Goal: Task Accomplishment & Management: Use online tool/utility

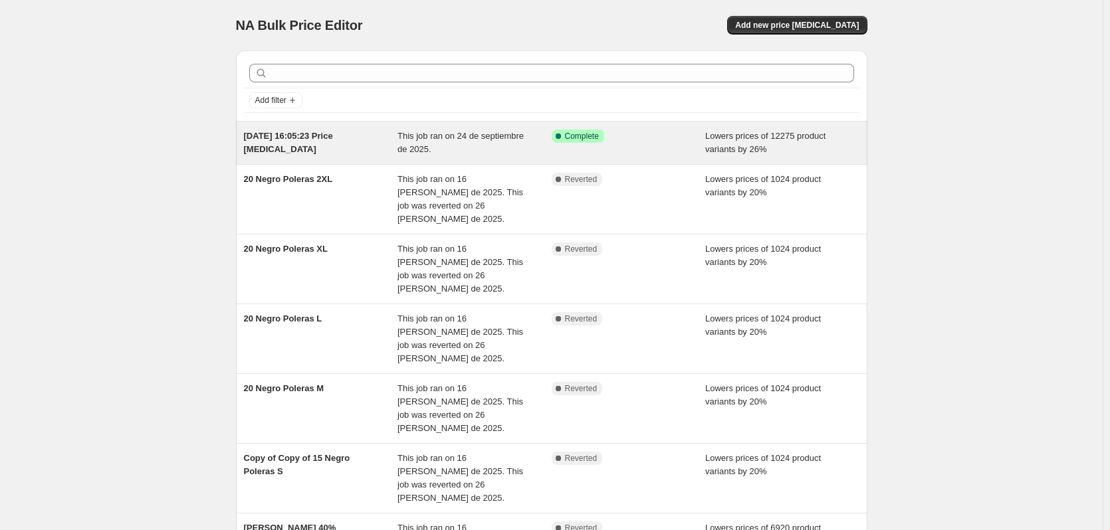
click at [404, 146] on span "This job ran on 24 de septiembre de 2025." at bounding box center [460, 142] width 126 height 23
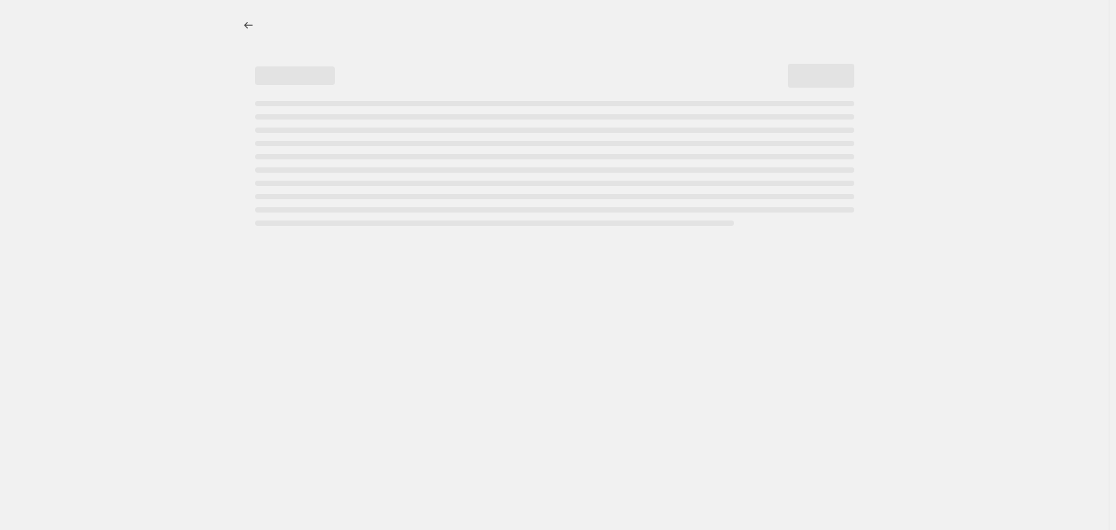
select select "percentage"
select select "collection"
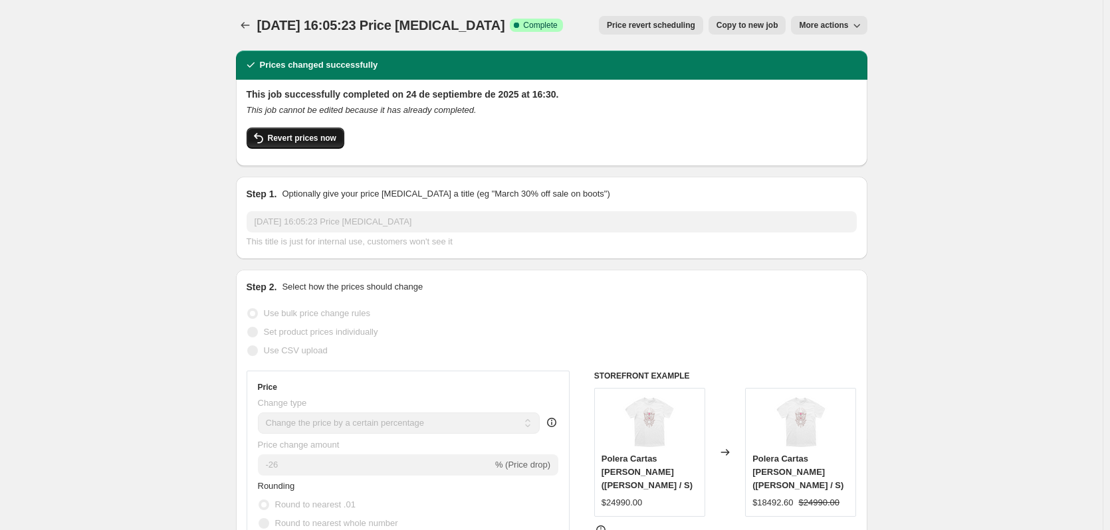
click at [317, 138] on span "Revert prices now" at bounding box center [302, 138] width 68 height 11
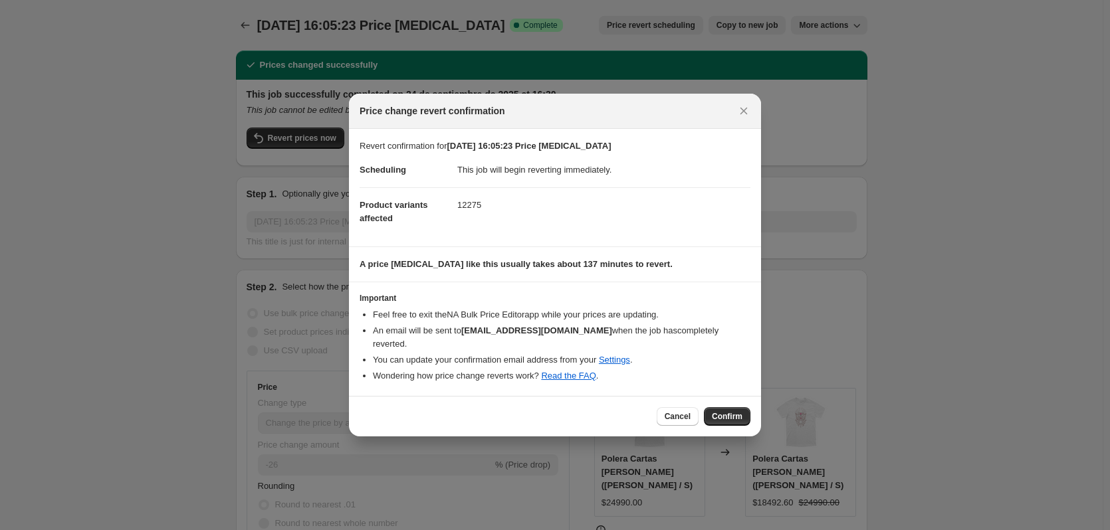
click at [724, 416] on button "Confirm" at bounding box center [727, 416] width 47 height 19
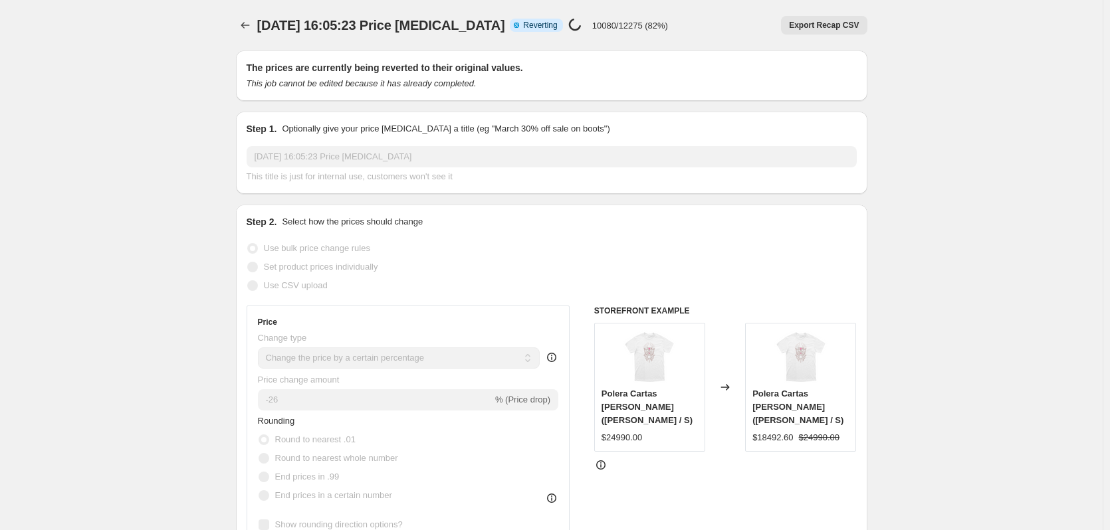
click at [255, 34] on div at bounding box center [246, 25] width 21 height 19
click at [245, 23] on icon "Price change jobs" at bounding box center [245, 25] width 13 height 13
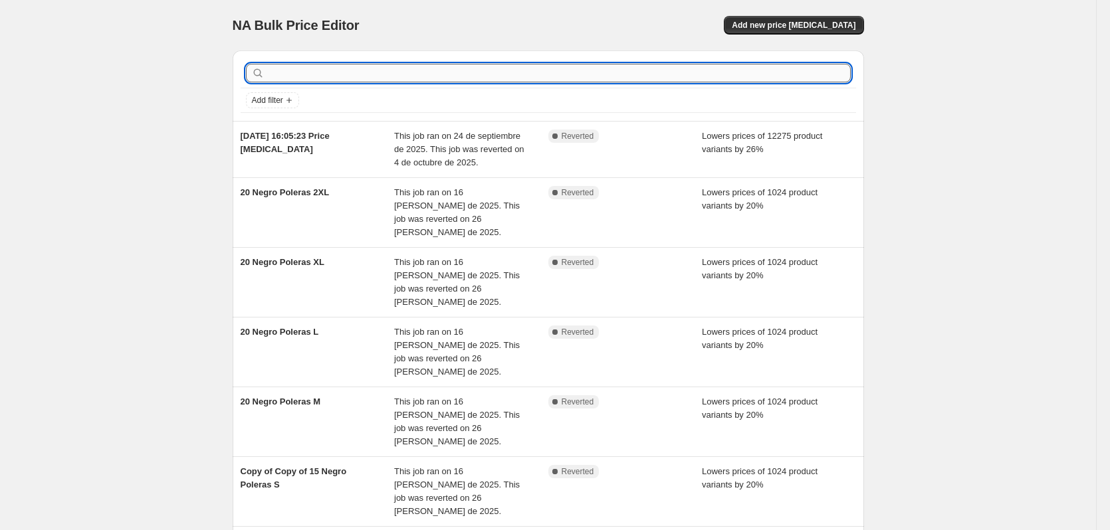
click at [453, 80] on input "text" at bounding box center [558, 73] width 583 height 19
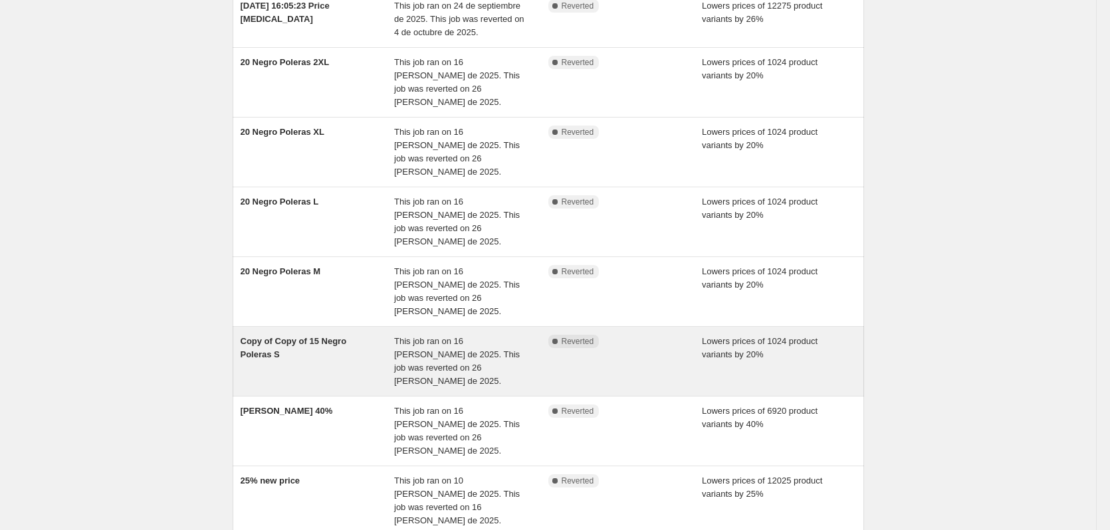
scroll to position [133, 0]
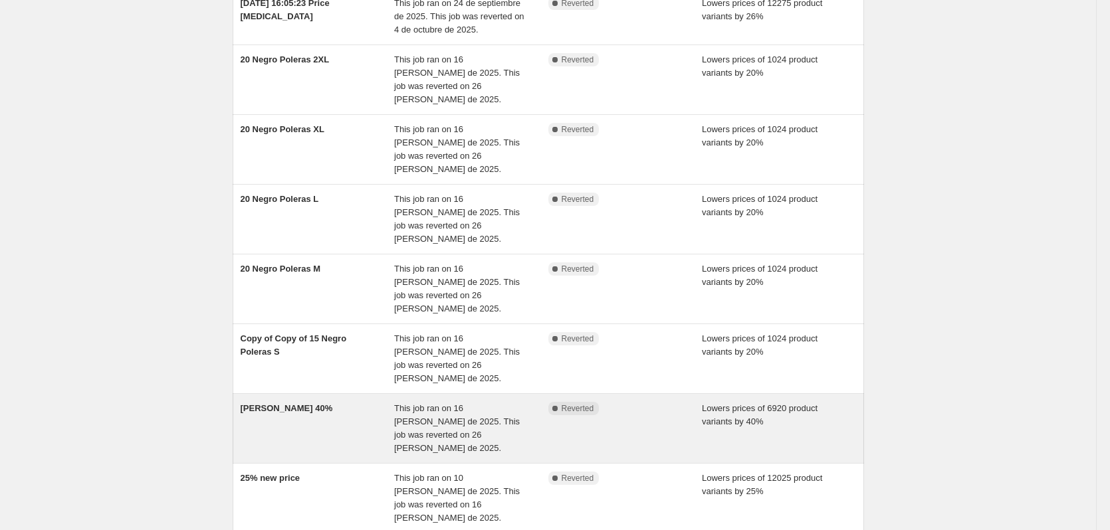
click at [371, 402] on div "BLANCAS 40%" at bounding box center [318, 428] width 154 height 53
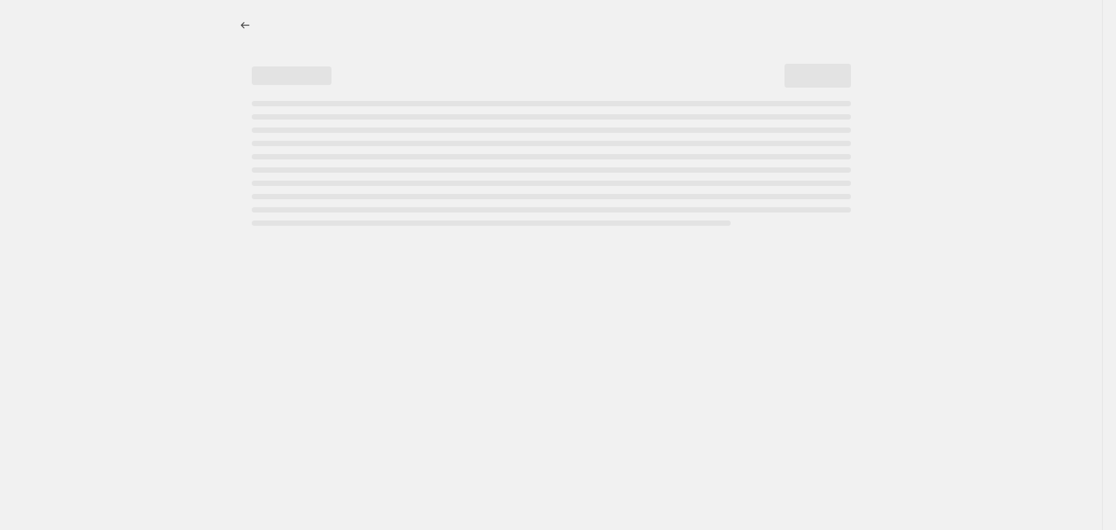
select select "percentage"
select select "title"
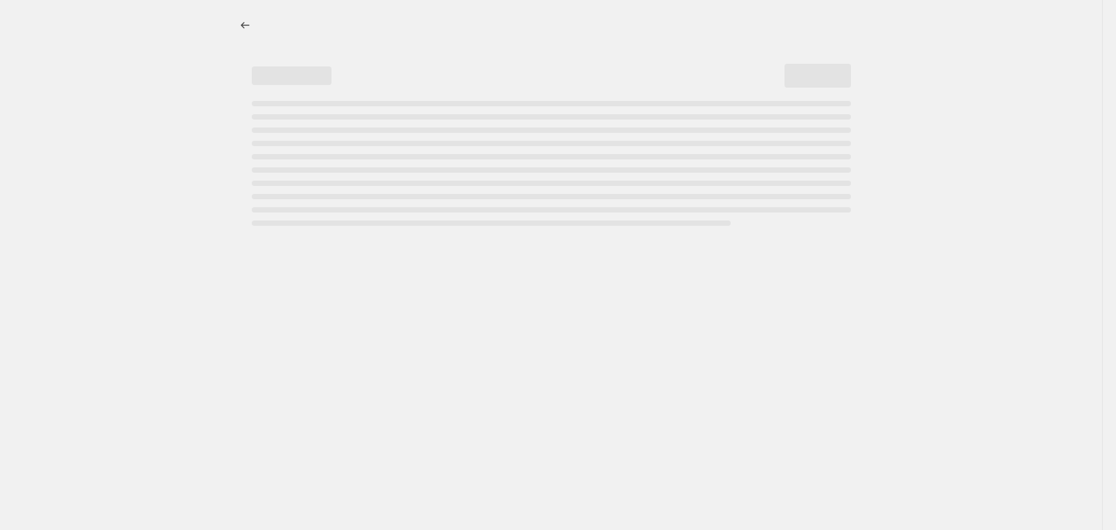
select select "title"
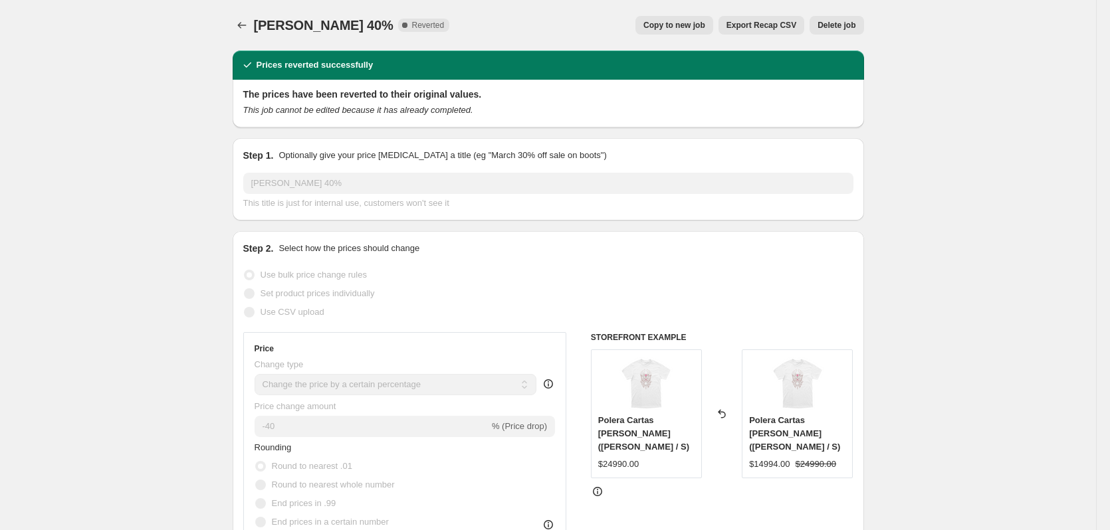
drag, startPoint x: 726, startPoint y: 21, endPoint x: 704, endPoint y: 28, distance: 22.9
click at [704, 28] on div "Copy to new job Export Recap CSV Delete job" at bounding box center [661, 25] width 403 height 19
click at [704, 28] on span "Copy to new job" at bounding box center [674, 25] width 62 height 11
select select "percentage"
select select "title"
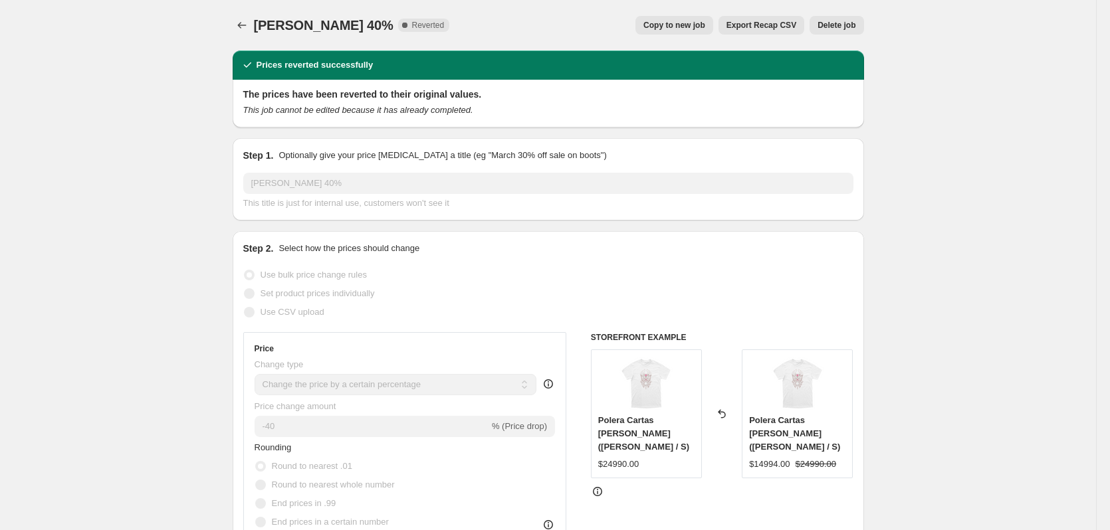
select select "title"
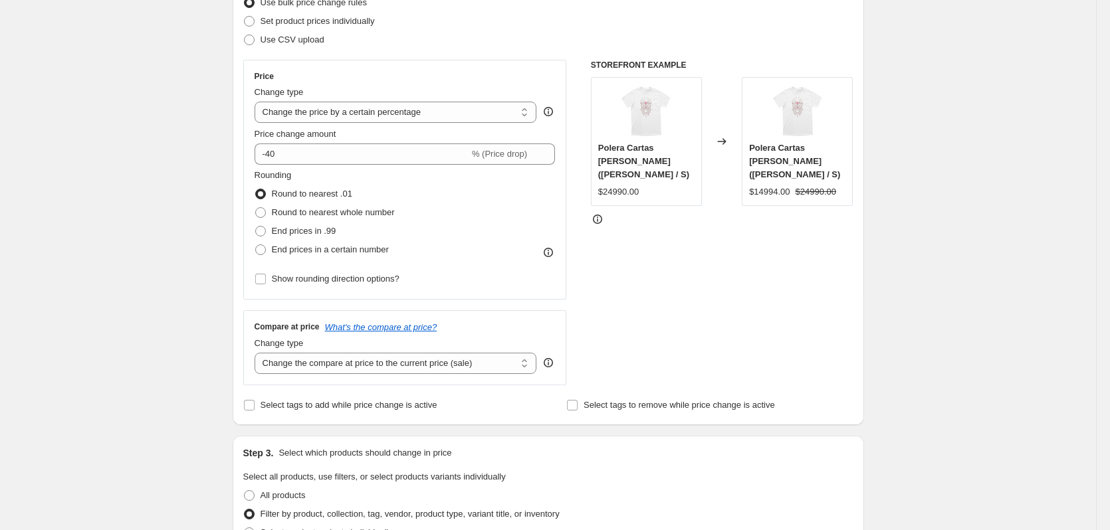
scroll to position [199, 0]
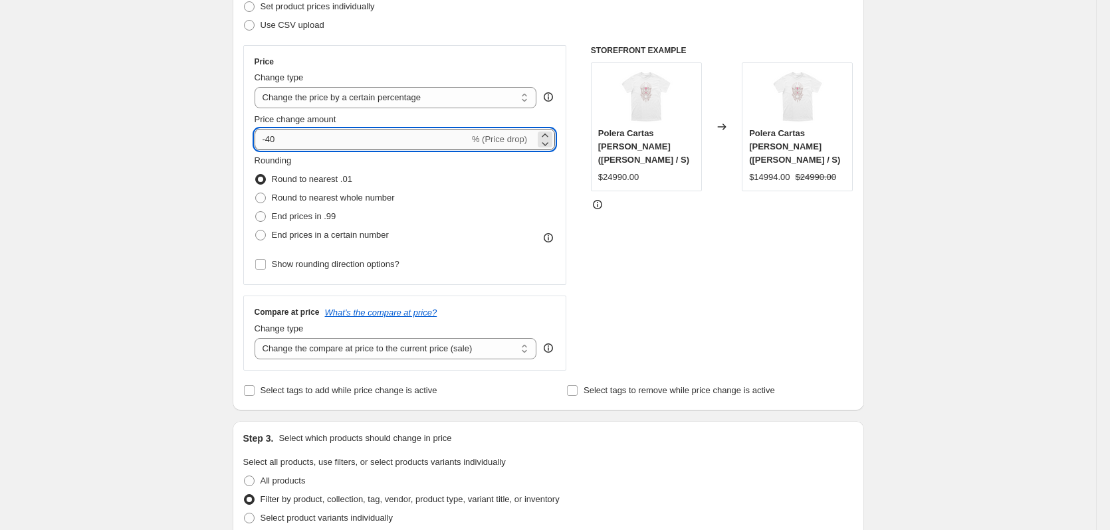
drag, startPoint x: 274, startPoint y: 142, endPoint x: 318, endPoint y: 142, distance: 43.2
click at [318, 142] on input "-40" at bounding box center [362, 139] width 215 height 21
drag, startPoint x: 272, startPoint y: 145, endPoint x: 292, endPoint y: 144, distance: 19.3
click at [292, 144] on input "-45" at bounding box center [362, 139] width 215 height 21
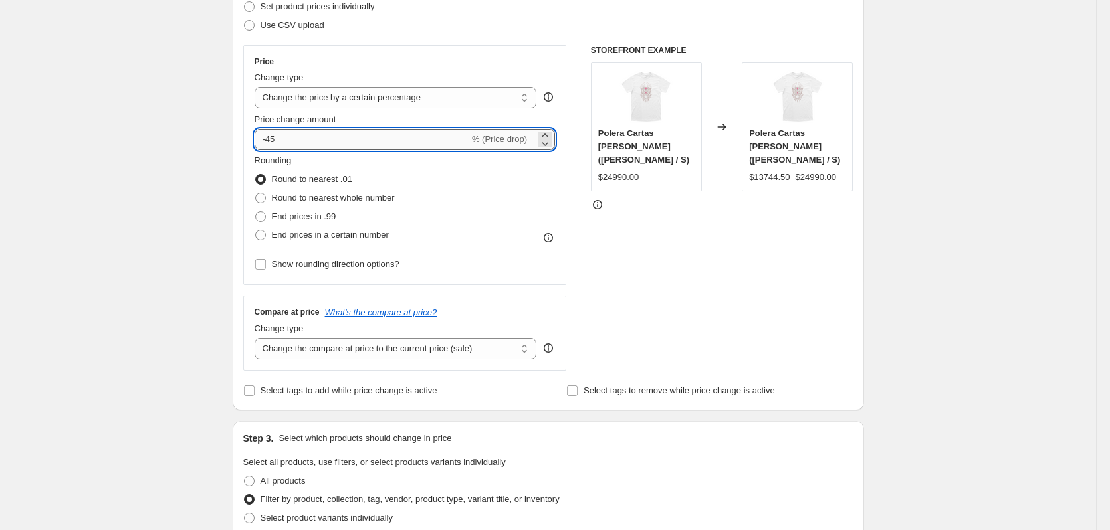
type input "-4"
drag, startPoint x: 270, startPoint y: 138, endPoint x: 315, endPoint y: 138, distance: 44.5
click at [315, 138] on input "-50" at bounding box center [362, 139] width 215 height 21
type input "-40"
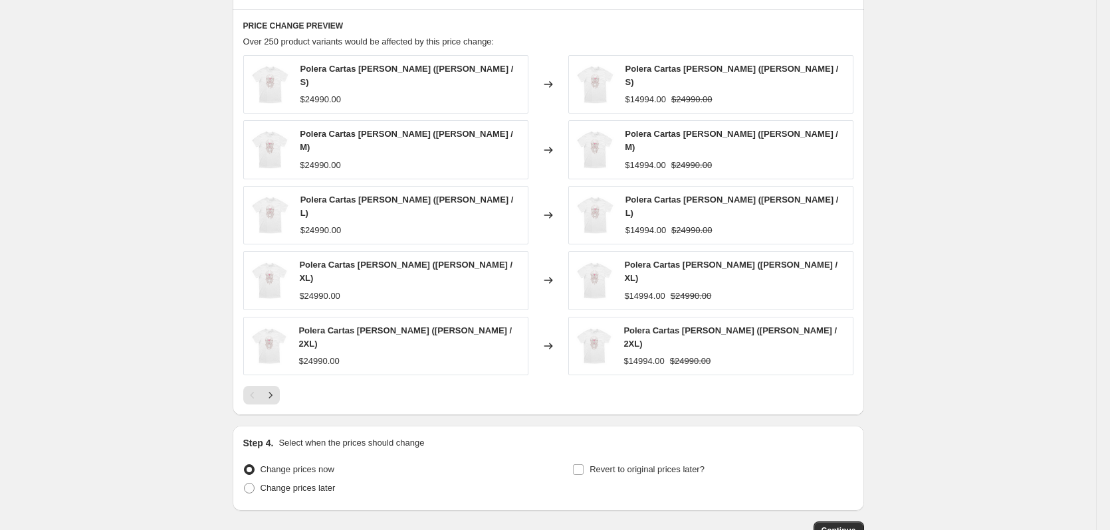
scroll to position [1065, 0]
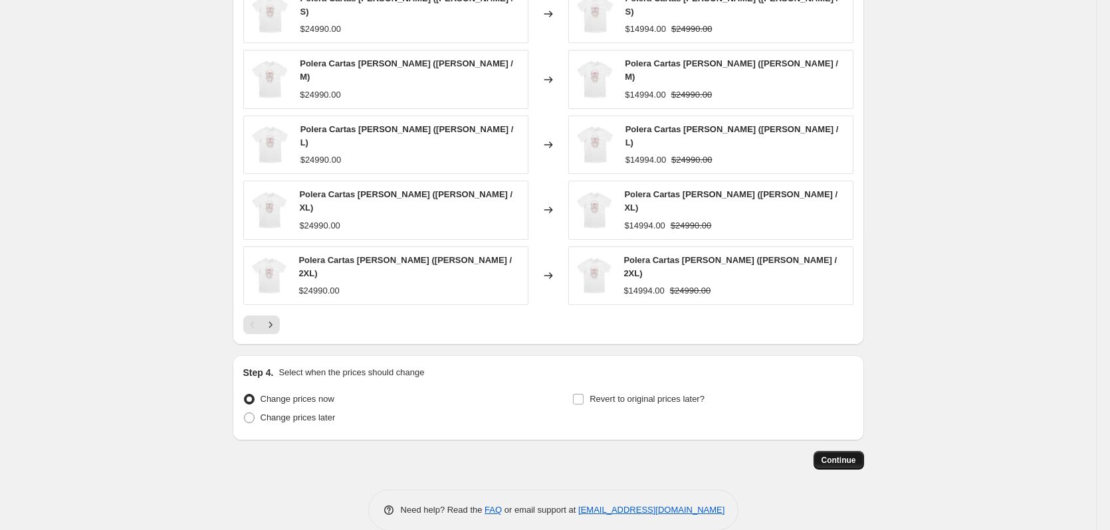
click at [822, 451] on button "Continue" at bounding box center [838, 460] width 51 height 19
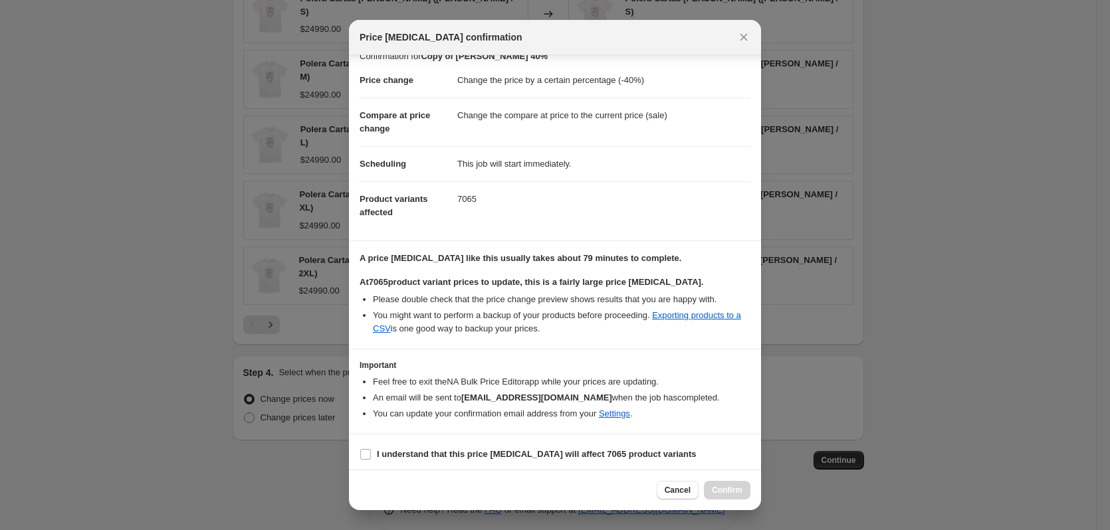
scroll to position [21, 0]
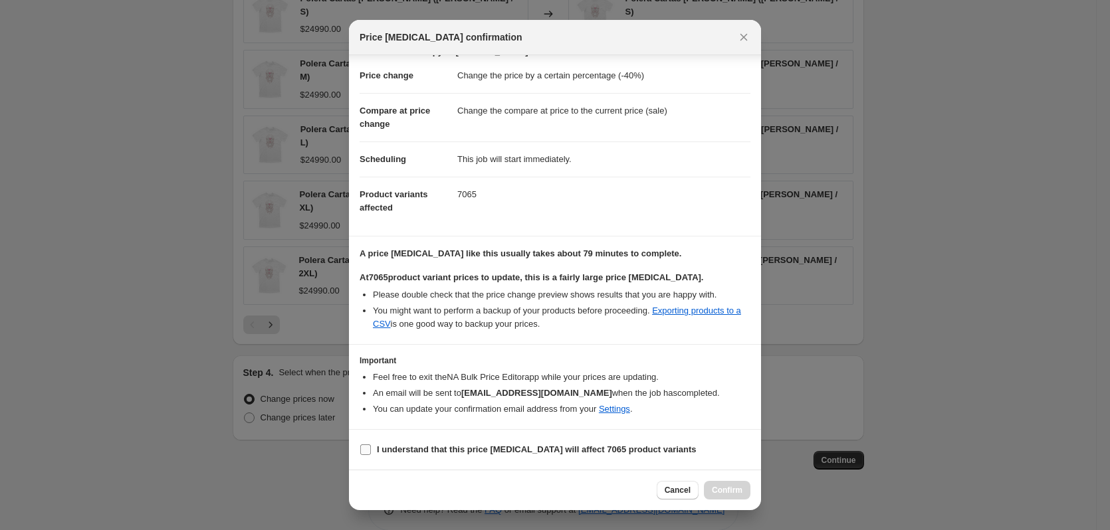
click at [548, 449] on b "I understand that this price change job will affect 7065 product variants" at bounding box center [537, 450] width 320 height 10
click at [371, 449] on input "I understand that this price change job will affect 7065 product variants" at bounding box center [365, 450] width 11 height 11
checkbox input "true"
click at [719, 486] on span "Confirm" at bounding box center [727, 490] width 31 height 11
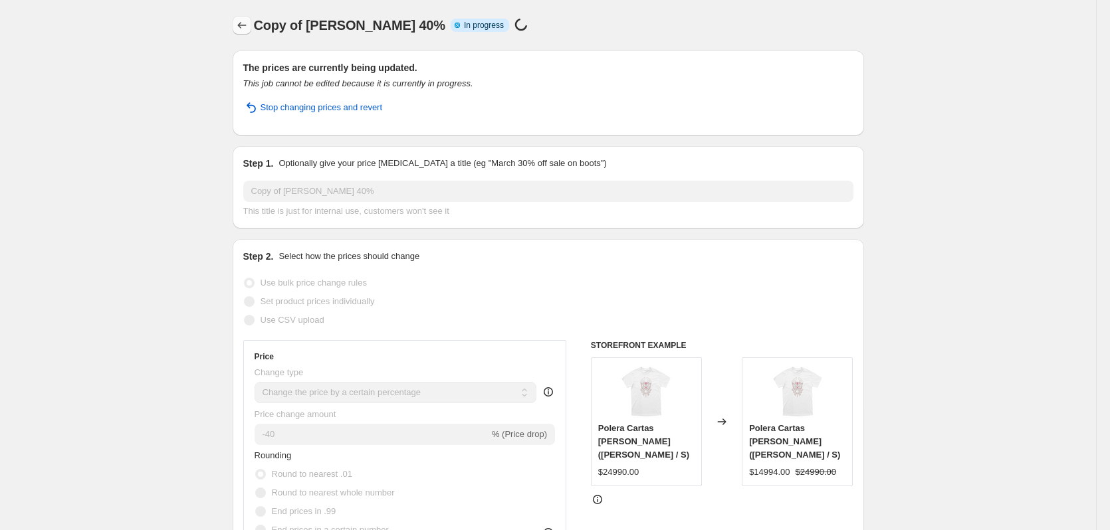
click at [238, 23] on icon "Price change jobs" at bounding box center [241, 25] width 13 height 13
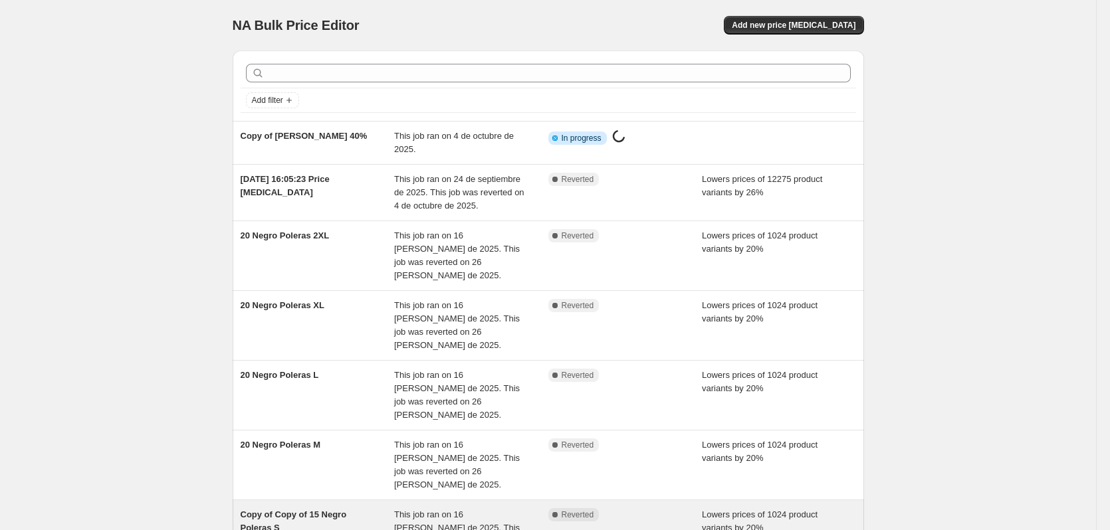
click at [305, 510] on span "Copy of Copy of 15 Negro Poleras S" at bounding box center [294, 521] width 106 height 23
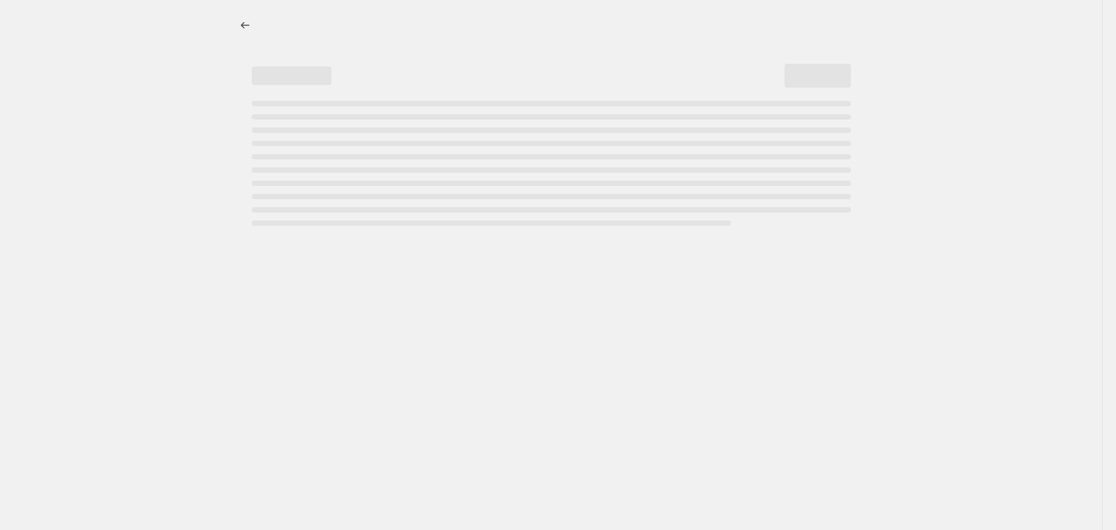
select select "percentage"
select select "collection"
select select "title"
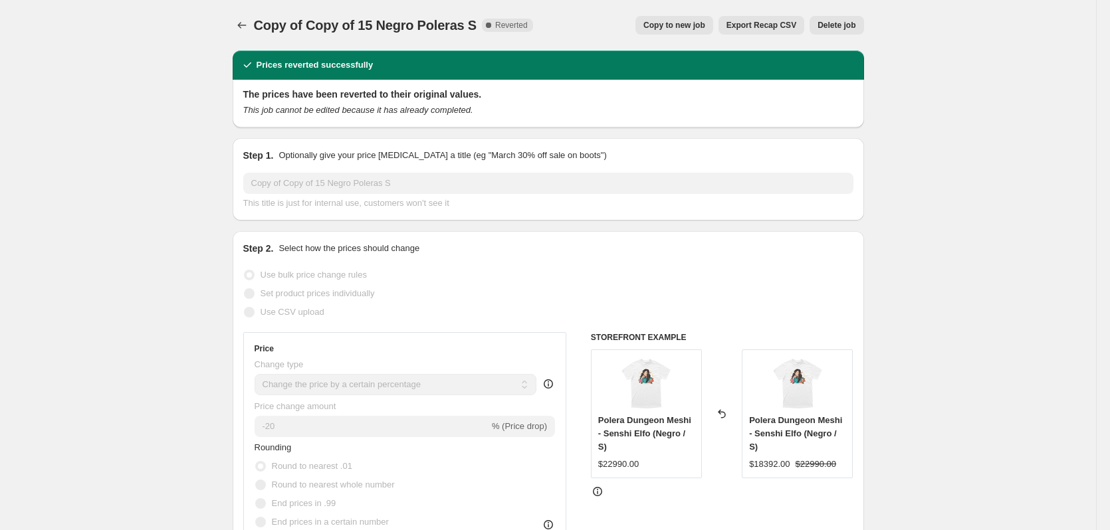
click at [685, 25] on span "Copy to new job" at bounding box center [674, 25] width 62 height 11
select select "percentage"
select select "collection"
select select "title"
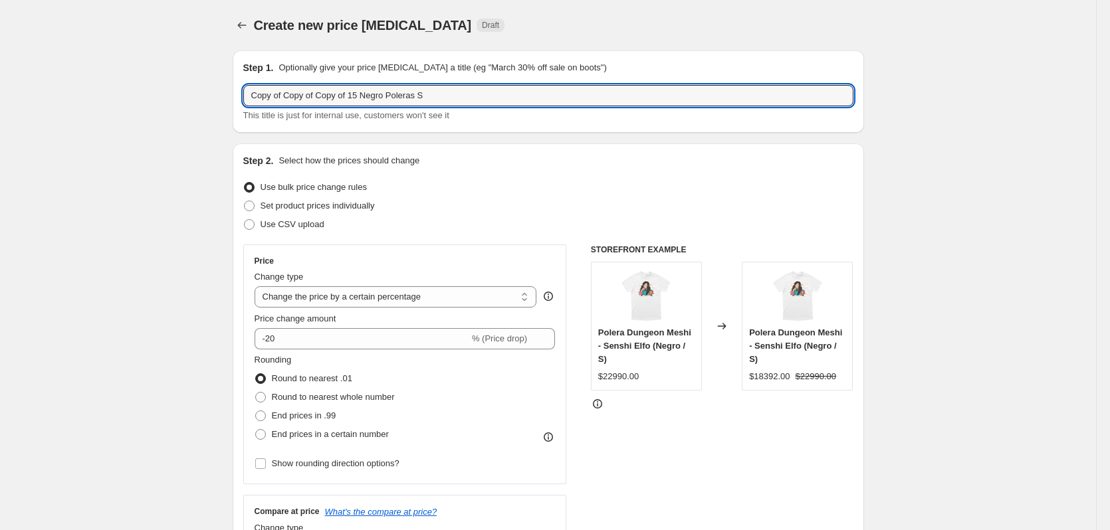
drag, startPoint x: 362, startPoint y: 94, endPoint x: -138, endPoint y: 45, distance: 501.5
click at [0, 45] on html "Home Settings Plans Skip to content Create new price change job. This page is r…" at bounding box center [555, 265] width 1110 height 530
type input "30 Negro Poleras S"
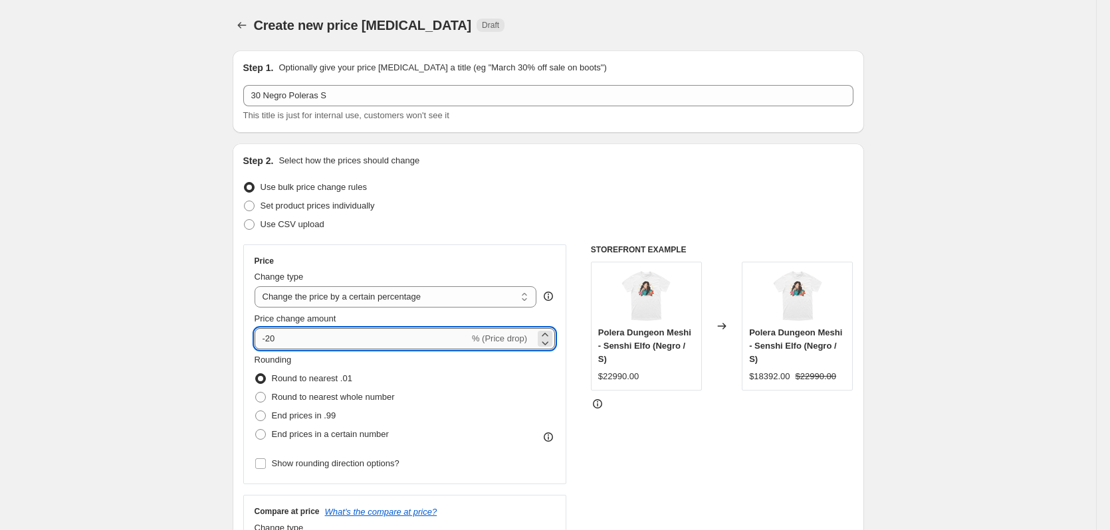
click at [274, 338] on input "-20" at bounding box center [362, 338] width 215 height 21
type input "-25"
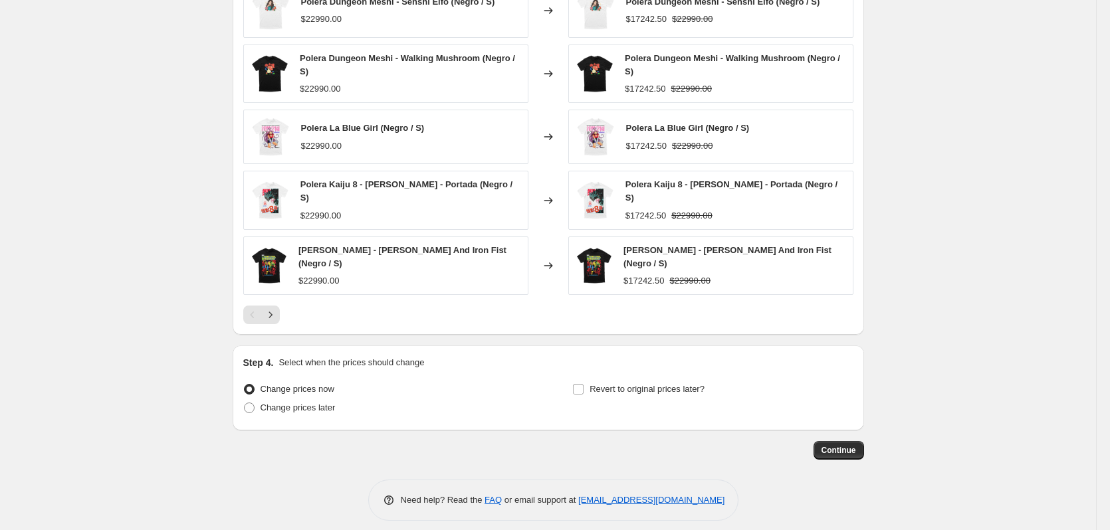
scroll to position [986, 0]
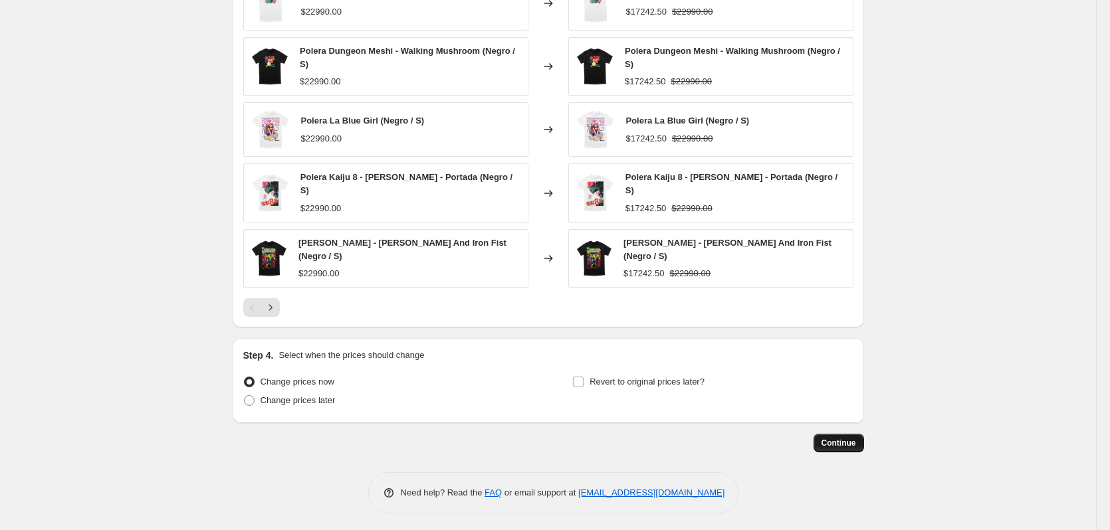
click at [858, 434] on button "Continue" at bounding box center [838, 443] width 51 height 19
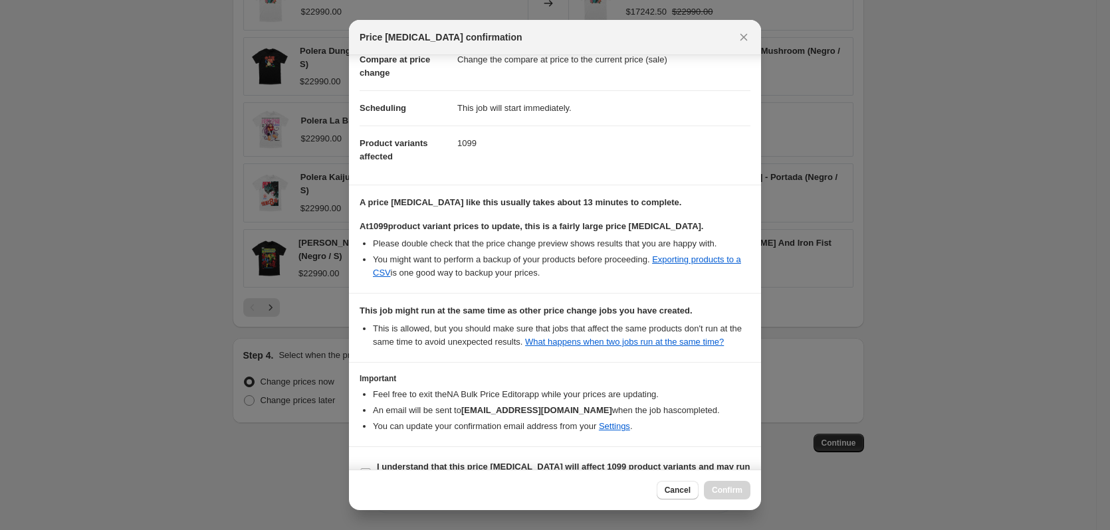
scroll to position [102, 0]
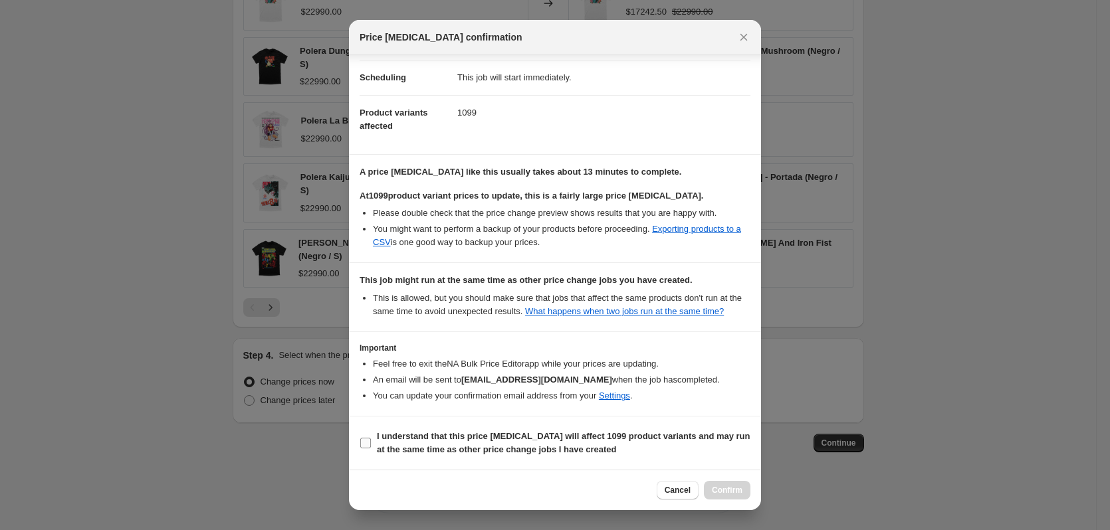
click at [513, 455] on b "I understand that this price change job will affect 1099 product variants and m…" at bounding box center [563, 442] width 373 height 23
click at [371, 449] on input "I understand that this price change job will affect 1099 product variants and m…" at bounding box center [365, 443] width 11 height 11
checkbox input "true"
click at [735, 492] on span "Confirm" at bounding box center [727, 490] width 31 height 11
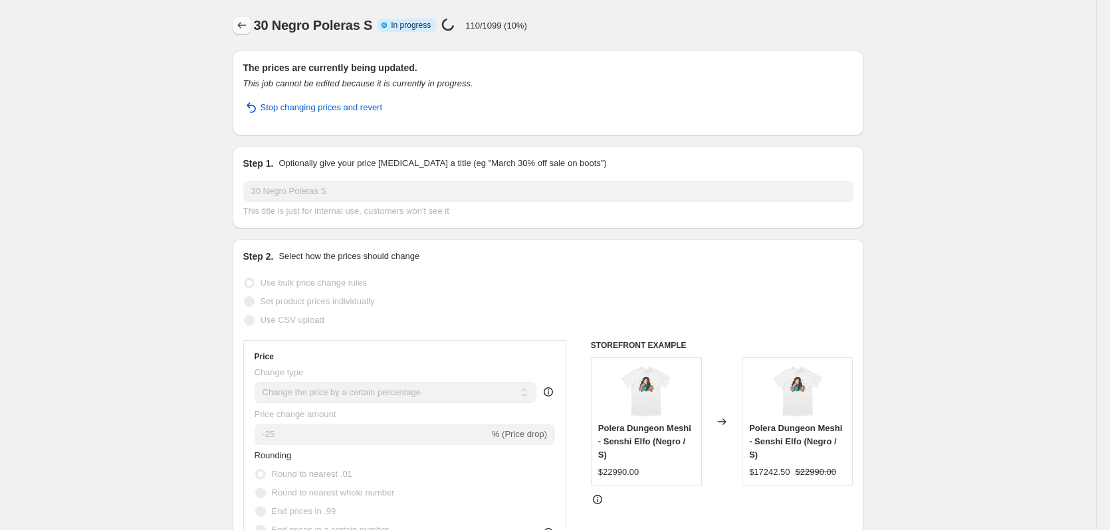
click at [243, 17] on button "Price change jobs" at bounding box center [242, 25] width 19 height 19
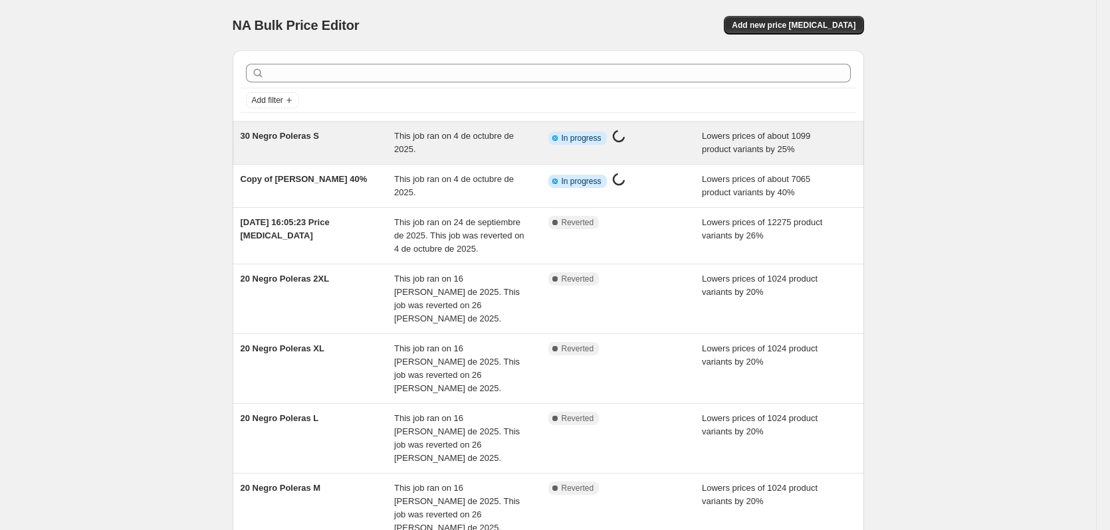
click at [355, 136] on div "30 Negro Poleras S" at bounding box center [318, 143] width 154 height 27
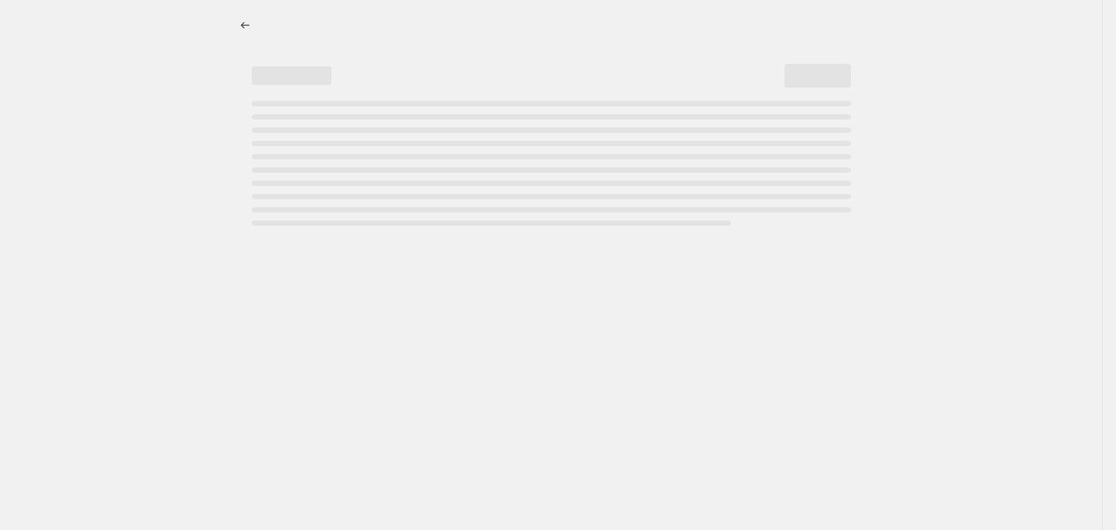
select select "percentage"
select select "collection"
select select "title"
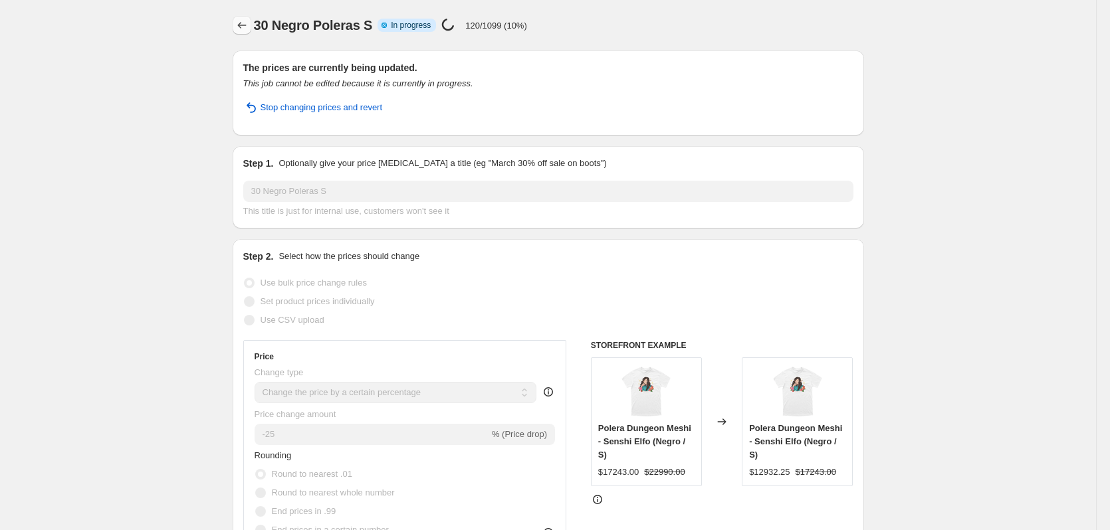
click at [249, 23] on icon "Price change jobs" at bounding box center [241, 25] width 13 height 13
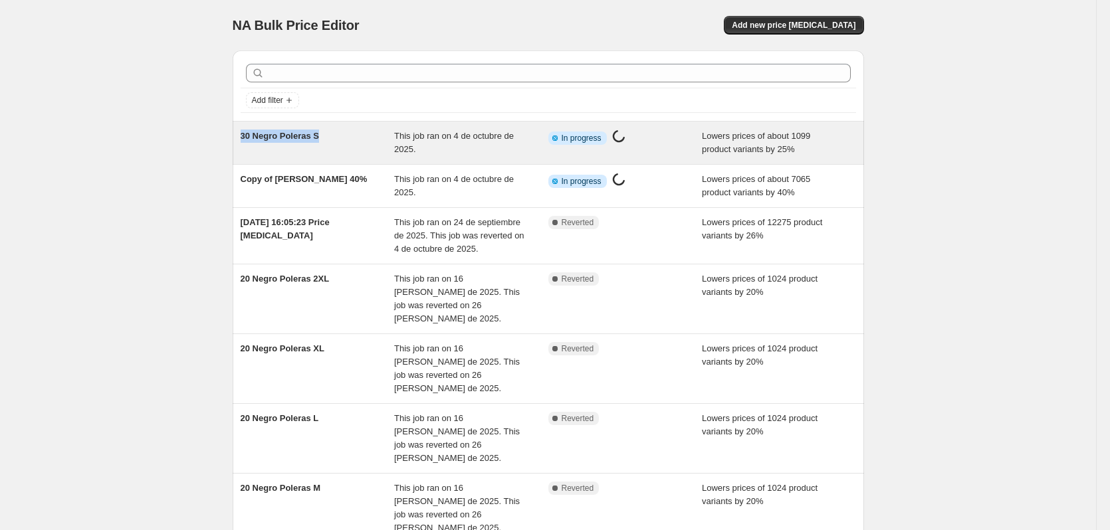
drag, startPoint x: 328, startPoint y: 131, endPoint x: 241, endPoint y: 136, distance: 87.2
click at [241, 136] on div "30 Negro Poleras S This job ran on 4 de octubre de 2025. Info Partially complet…" at bounding box center [548, 143] width 631 height 43
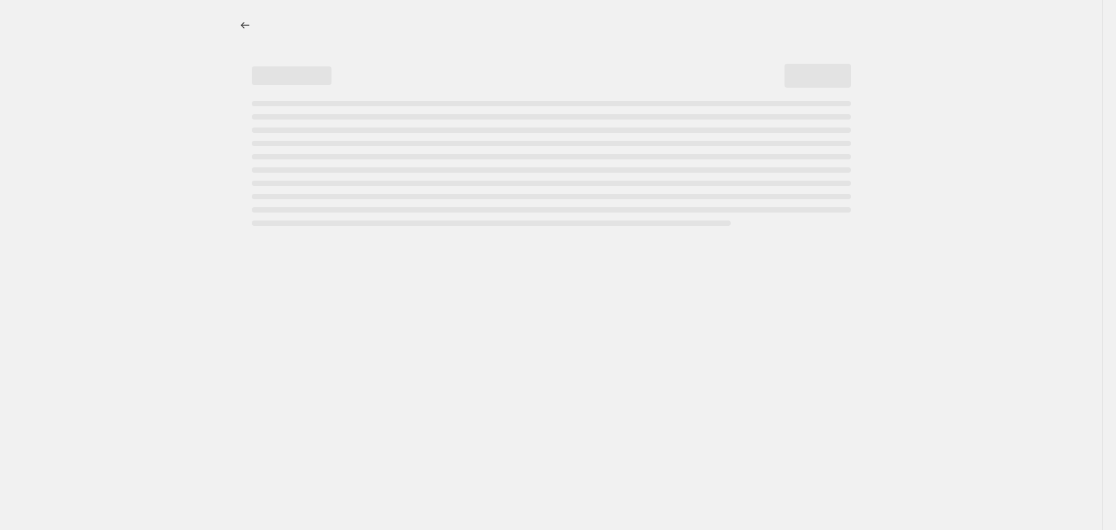
select select "percentage"
select select "collection"
select select "title"
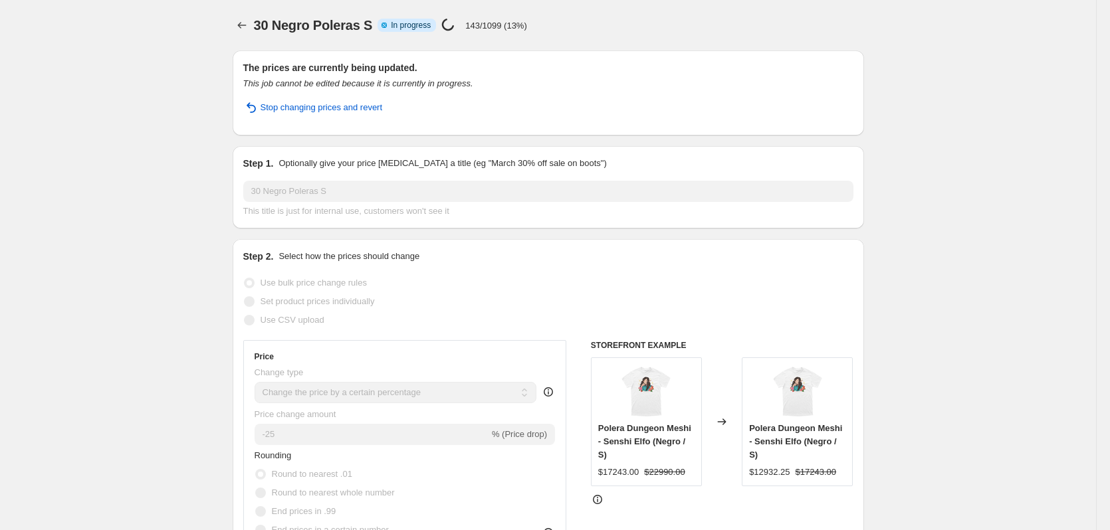
click at [272, 25] on span "30 Negro Poleras S" at bounding box center [313, 25] width 119 height 15
copy span "30 Negro Poleras S"
click at [243, 29] on icon "Price change jobs" at bounding box center [241, 25] width 13 height 13
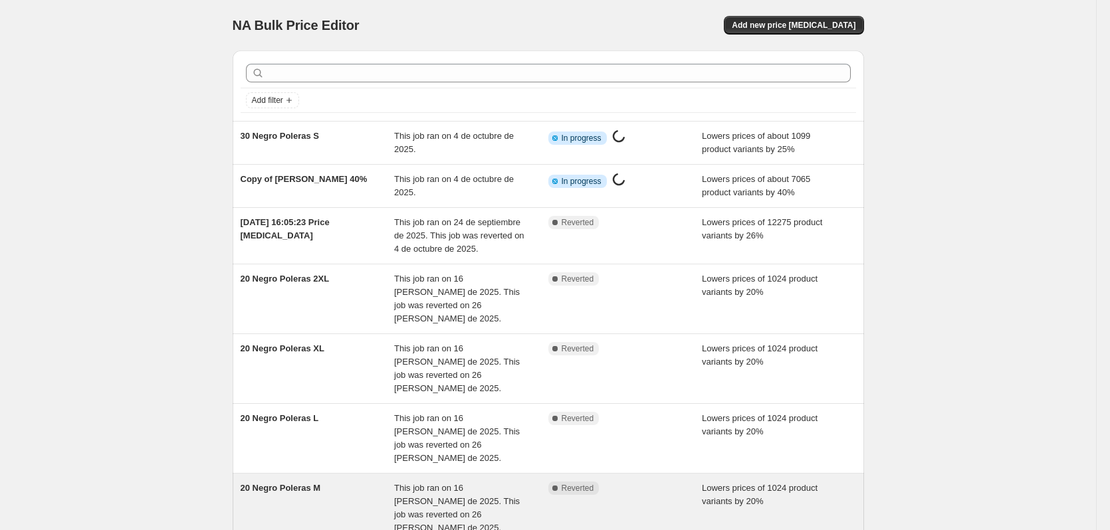
click at [324, 482] on div "20 Negro Poleras M" at bounding box center [318, 508] width 154 height 53
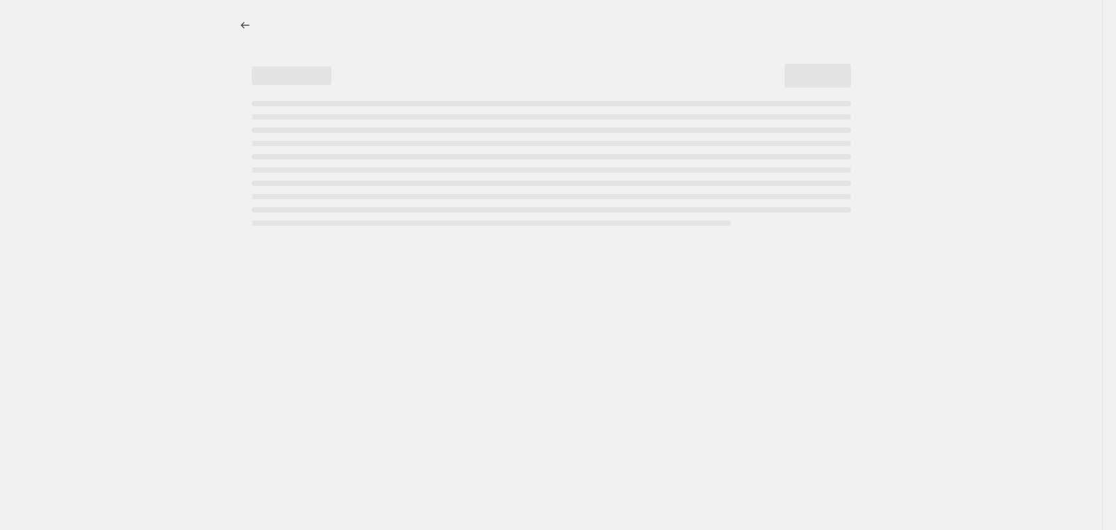
select select "percentage"
select select "collection"
select select "title"
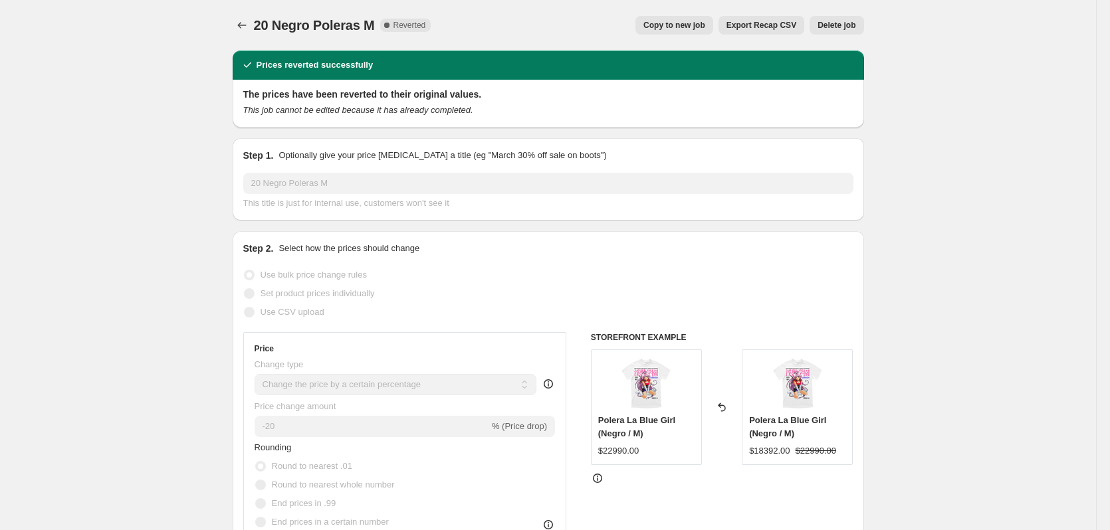
click at [686, 26] on span "Copy to new job" at bounding box center [674, 25] width 62 height 11
select select "percentage"
select select "collection"
select select "title"
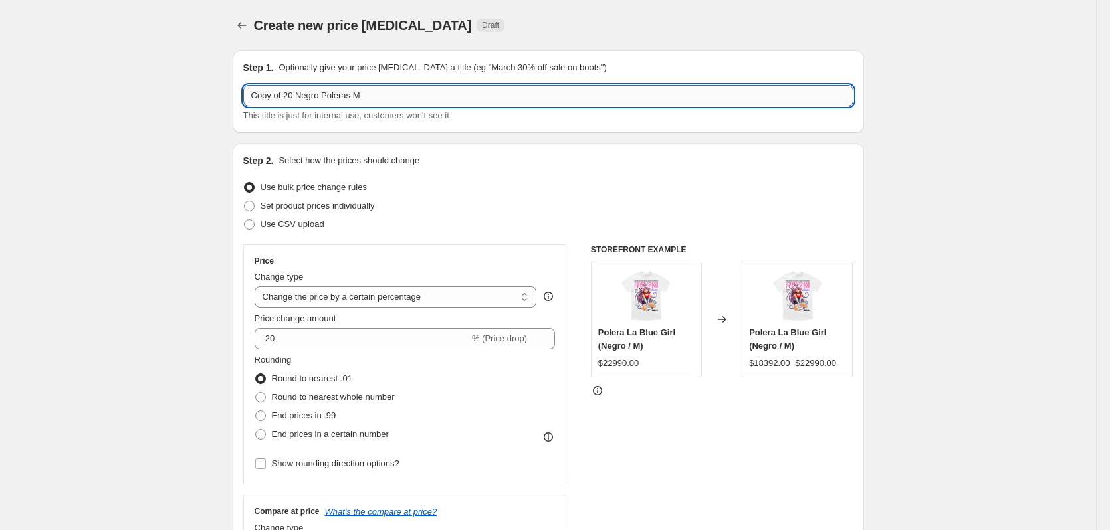
click at [314, 96] on input "Copy of 20 Negro Poleras M" at bounding box center [548, 95] width 610 height 21
paste input "30 Negro Poleras S"
click at [322, 100] on input "30 Negro Poleras S" at bounding box center [548, 95] width 610 height 21
type input "30 Negro Poleras M"
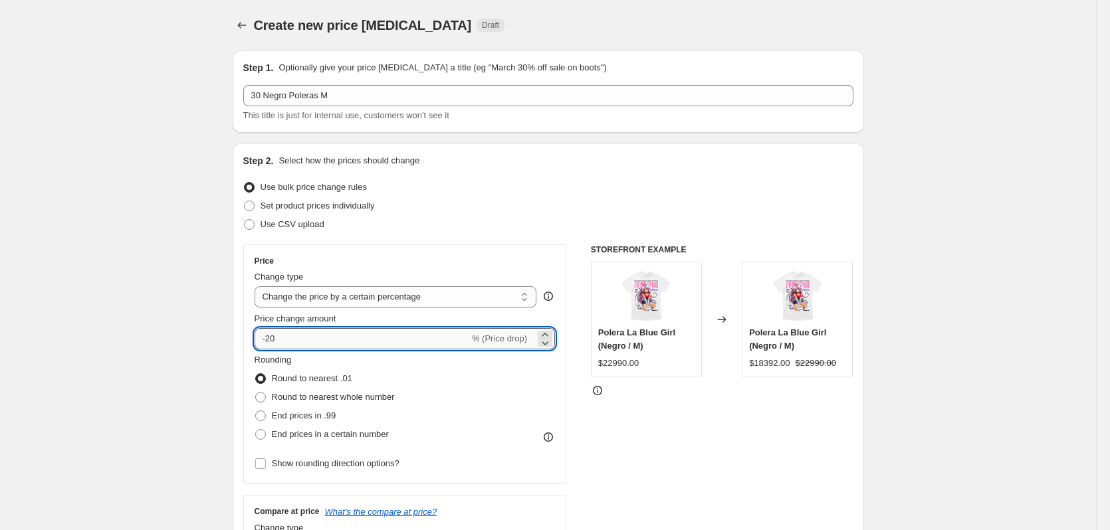
drag, startPoint x: 276, startPoint y: 342, endPoint x: 290, endPoint y: 345, distance: 14.9
click at [290, 345] on input "-20" at bounding box center [362, 338] width 215 height 21
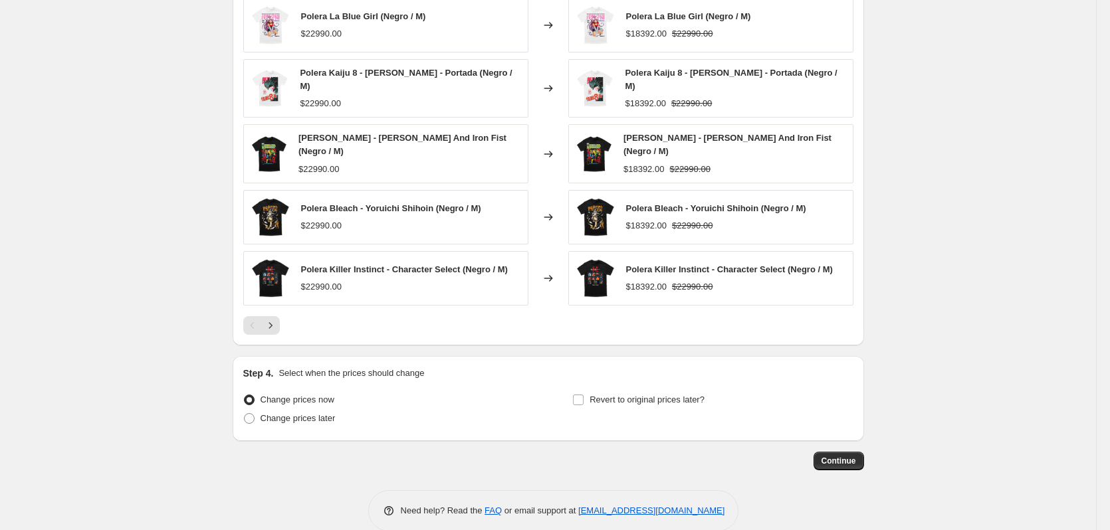
scroll to position [982, 0]
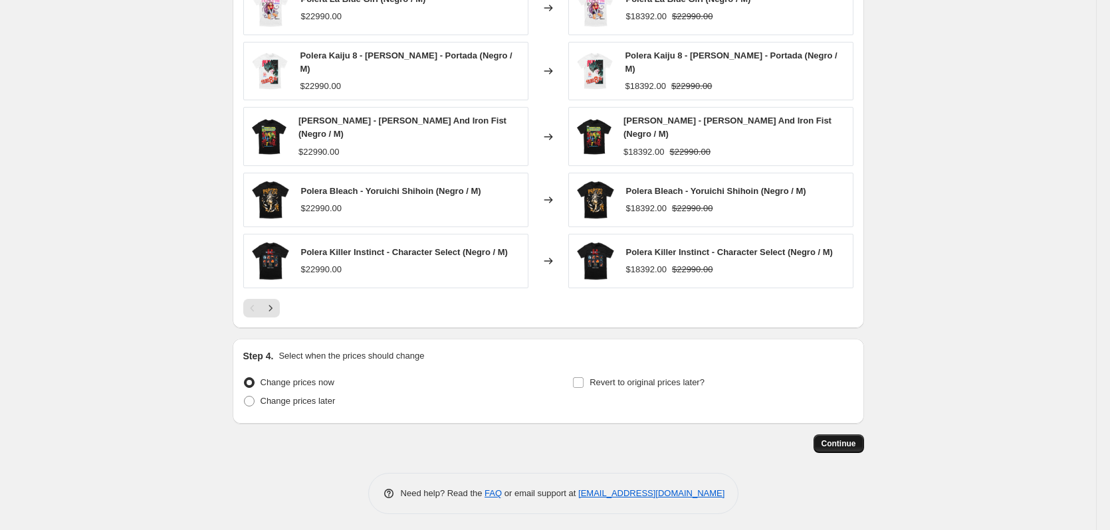
type input "-25"
click at [850, 443] on span "Continue" at bounding box center [838, 444] width 35 height 11
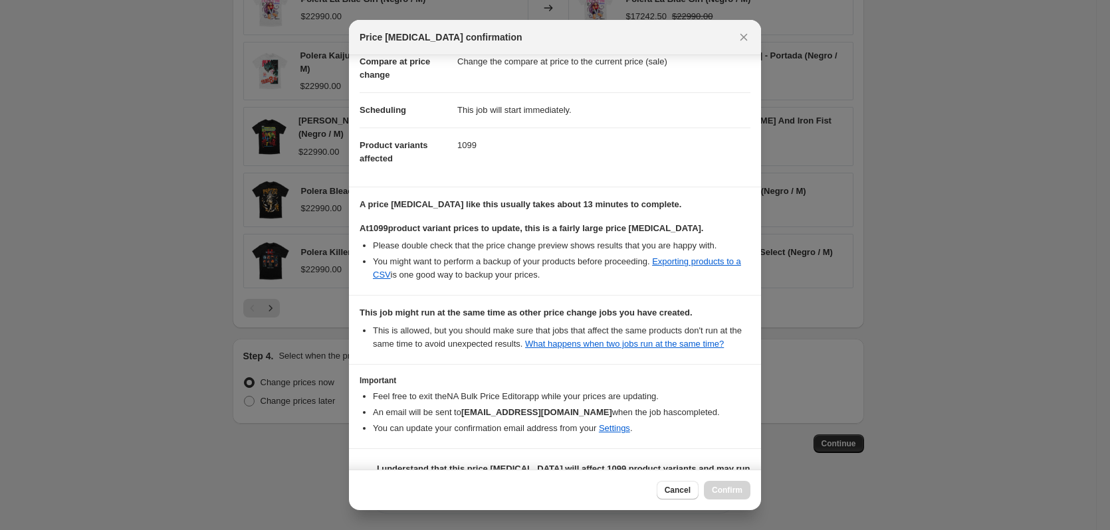
scroll to position [102, 0]
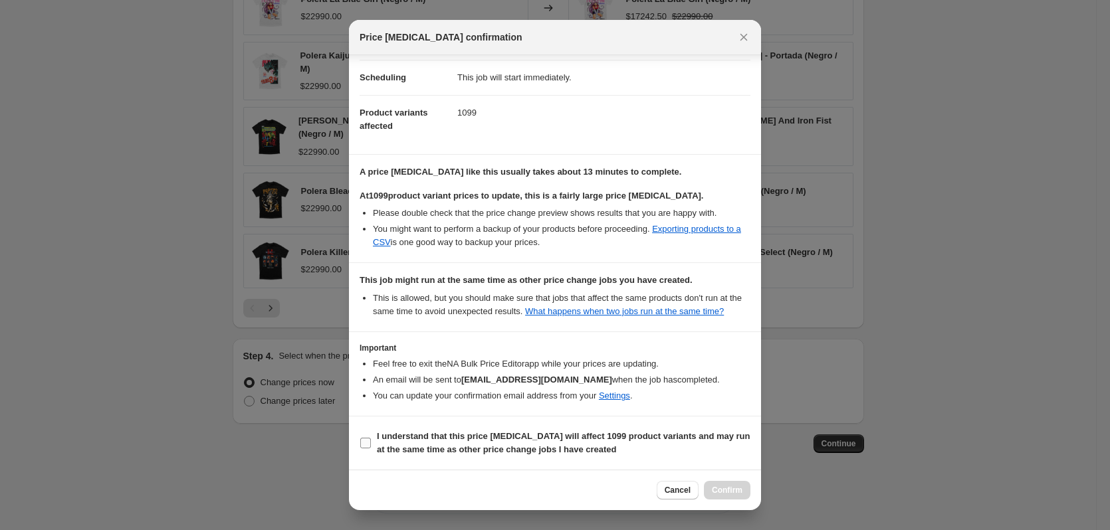
click at [441, 427] on label "I understand that this price change job will affect 1099 product variants and m…" at bounding box center [555, 443] width 391 height 32
click at [371, 438] on input "I understand that this price change job will affect 1099 product variants and m…" at bounding box center [365, 443] width 11 height 11
checkbox input "true"
click at [737, 487] on span "Confirm" at bounding box center [727, 490] width 31 height 11
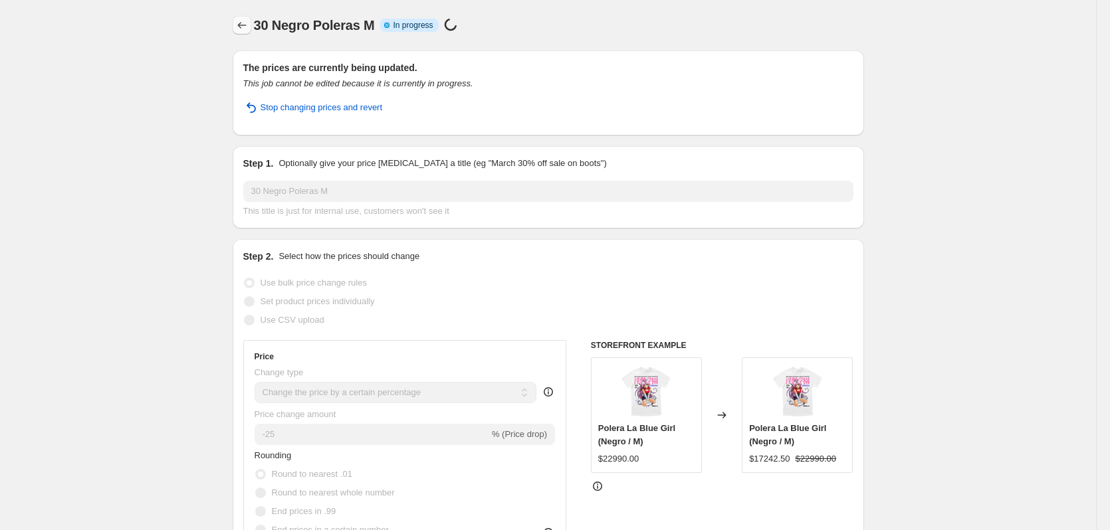
click at [244, 31] on icon "Price change jobs" at bounding box center [241, 25] width 13 height 13
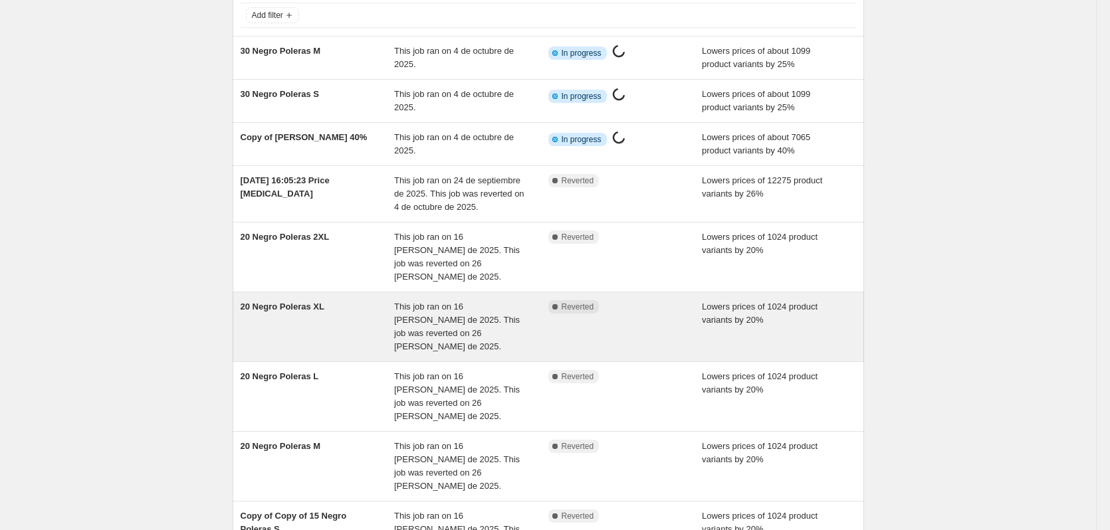
scroll to position [247, 0]
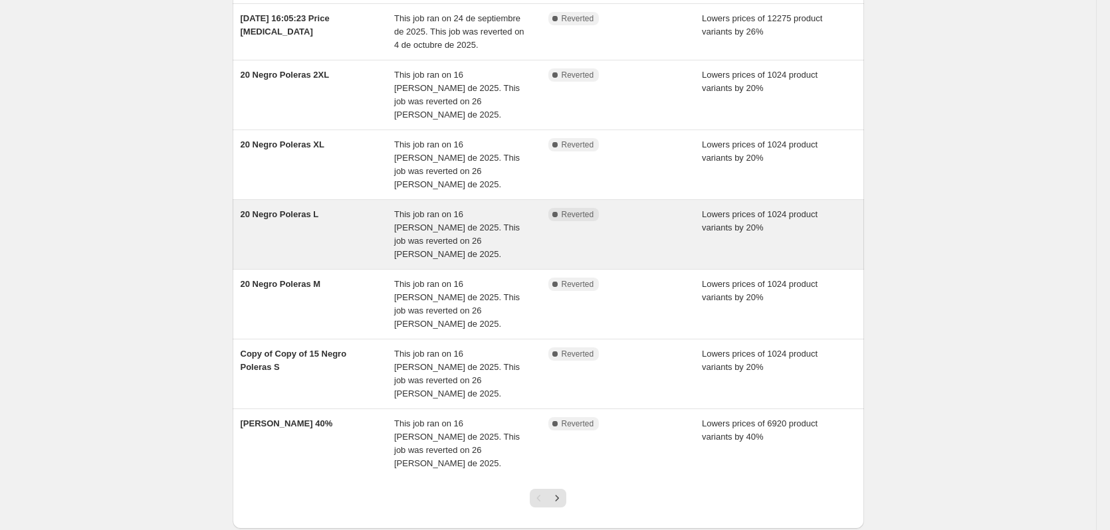
click at [300, 209] on span "20 Negro Poleras L" at bounding box center [280, 214] width 78 height 10
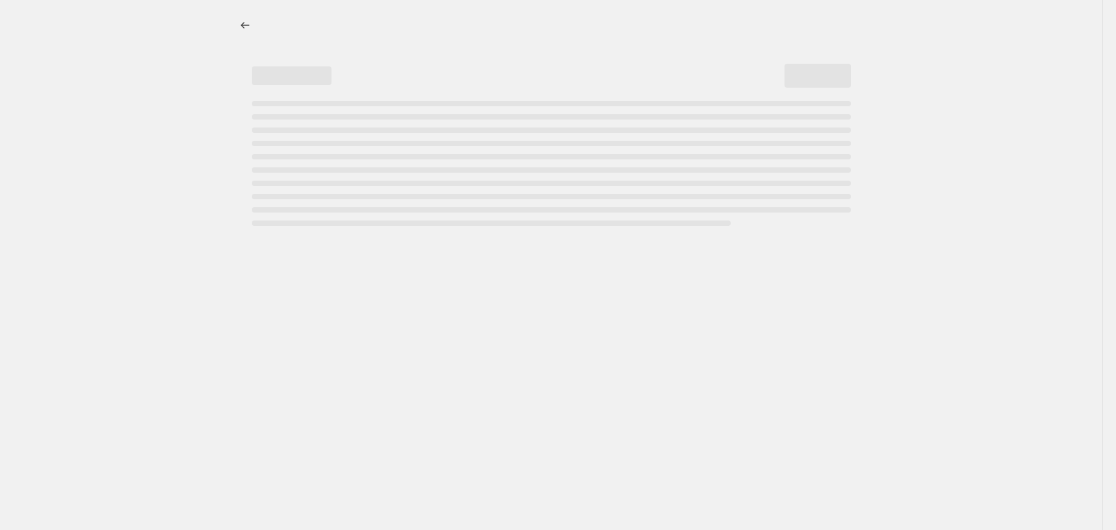
select select "percentage"
select select "collection"
select select "title"
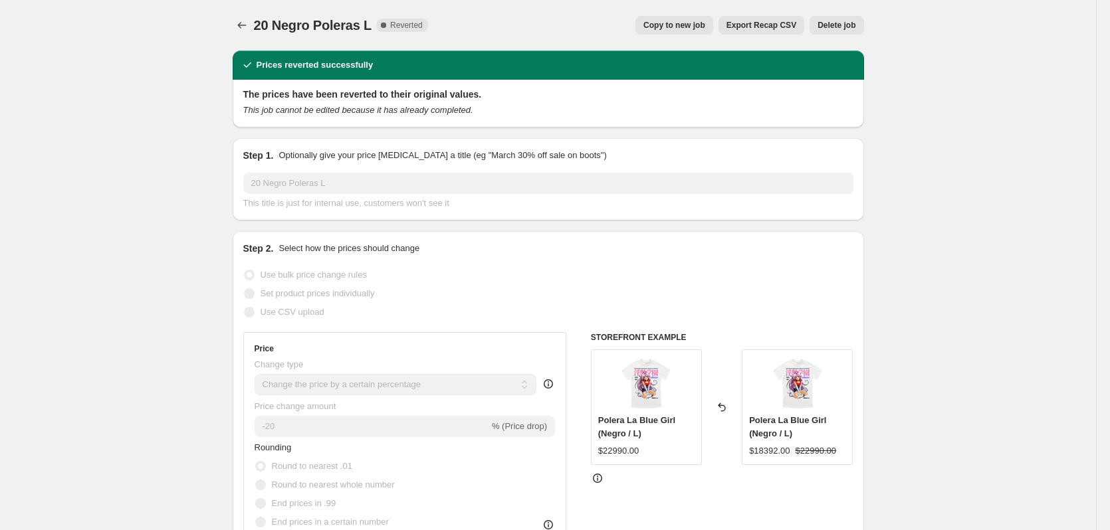
click at [694, 27] on span "Copy to new job" at bounding box center [674, 25] width 62 height 11
select select "percentage"
select select "collection"
select select "title"
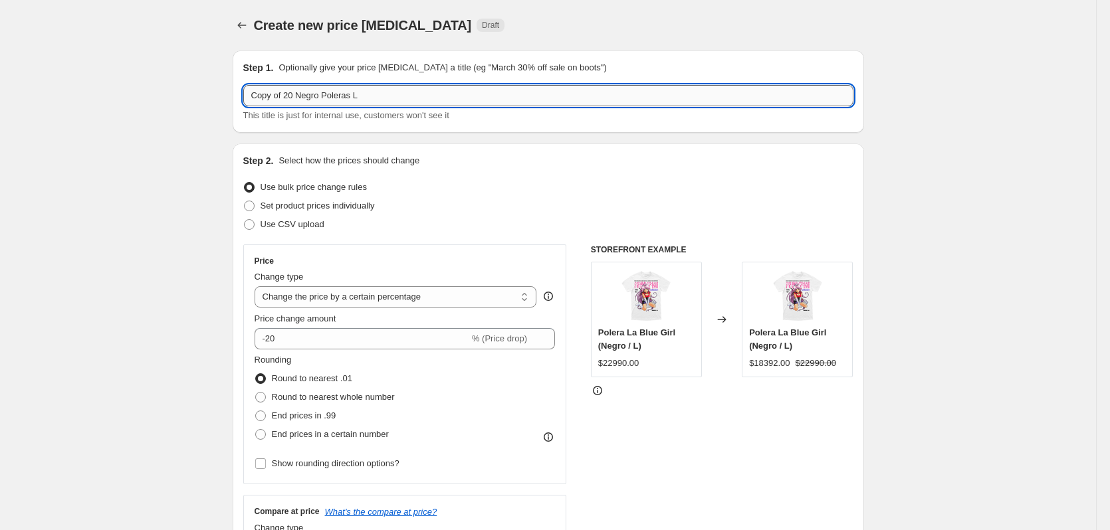
click at [320, 98] on input "Copy of 20 Negro Poleras L" at bounding box center [548, 95] width 610 height 21
paste input "30 Negro Poleras S"
type input "30 Negro Poleras L"
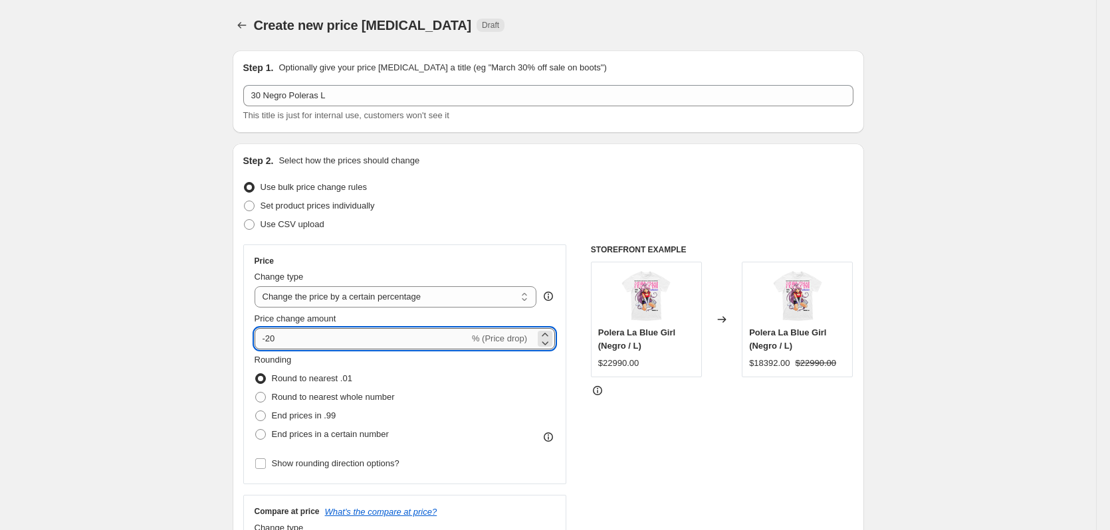
drag, startPoint x: 274, startPoint y: 342, endPoint x: 286, endPoint y: 342, distance: 12.6
click at [286, 342] on input "-20" at bounding box center [362, 338] width 215 height 21
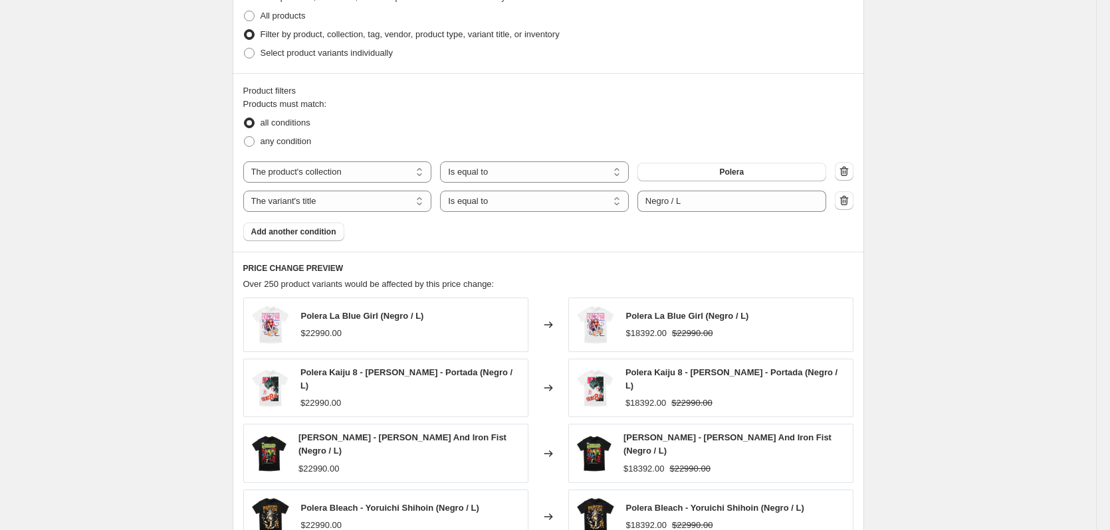
scroll to position [982, 0]
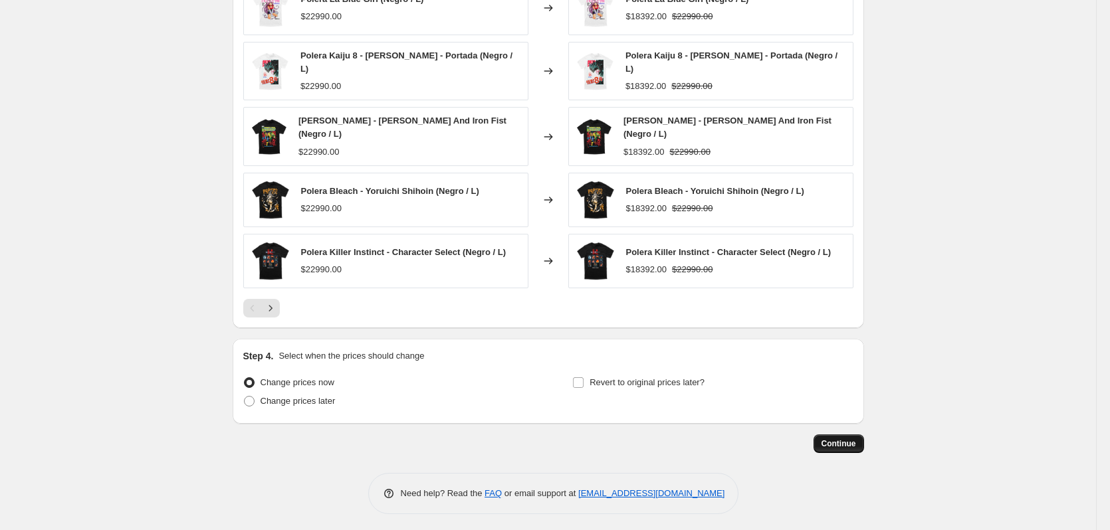
type input "-25"
click at [864, 438] on button "Continue" at bounding box center [838, 444] width 51 height 19
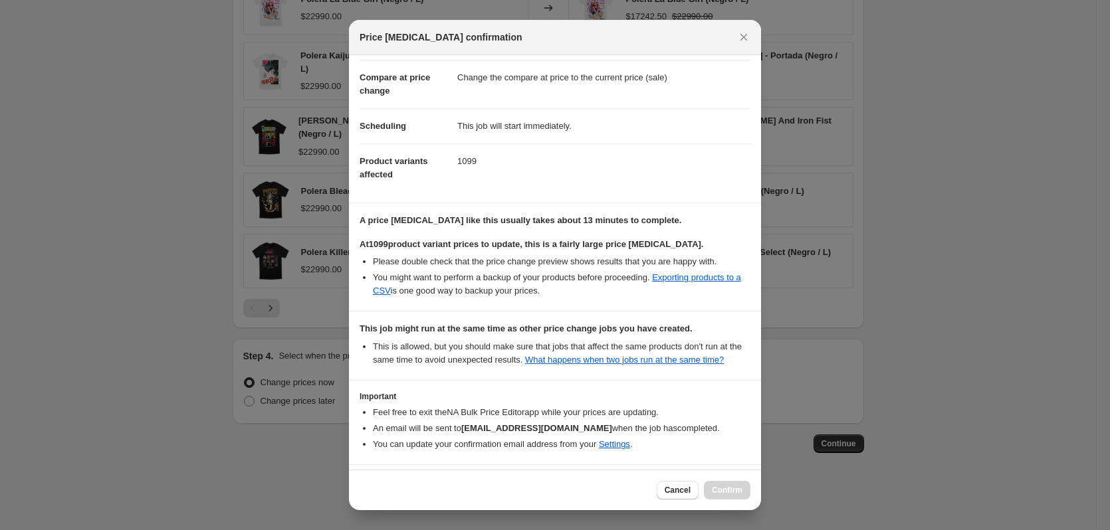
scroll to position [102, 0]
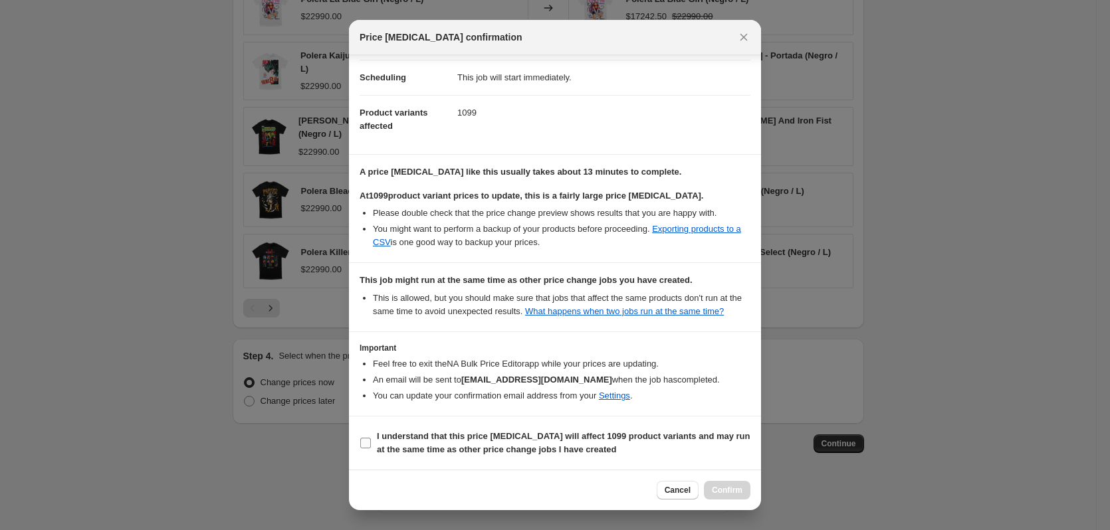
click at [428, 438] on b "I understand that this price change job will affect 1099 product variants and m…" at bounding box center [563, 442] width 373 height 23
click at [371, 438] on input "I understand that this price change job will affect 1099 product variants and m…" at bounding box center [365, 443] width 11 height 11
checkbox input "true"
click at [718, 486] on span "Confirm" at bounding box center [727, 490] width 31 height 11
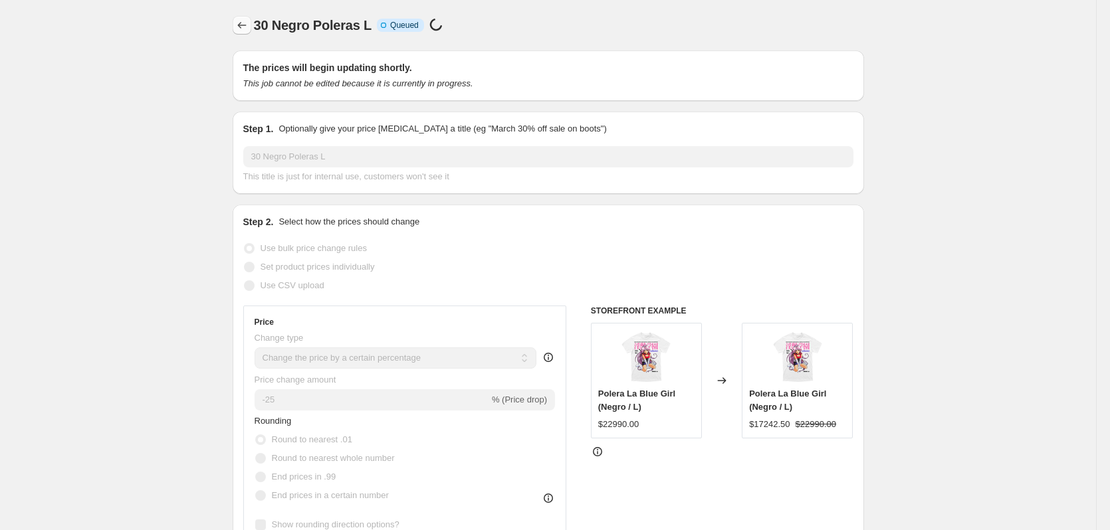
click at [249, 31] on icon "Price change jobs" at bounding box center [241, 25] width 13 height 13
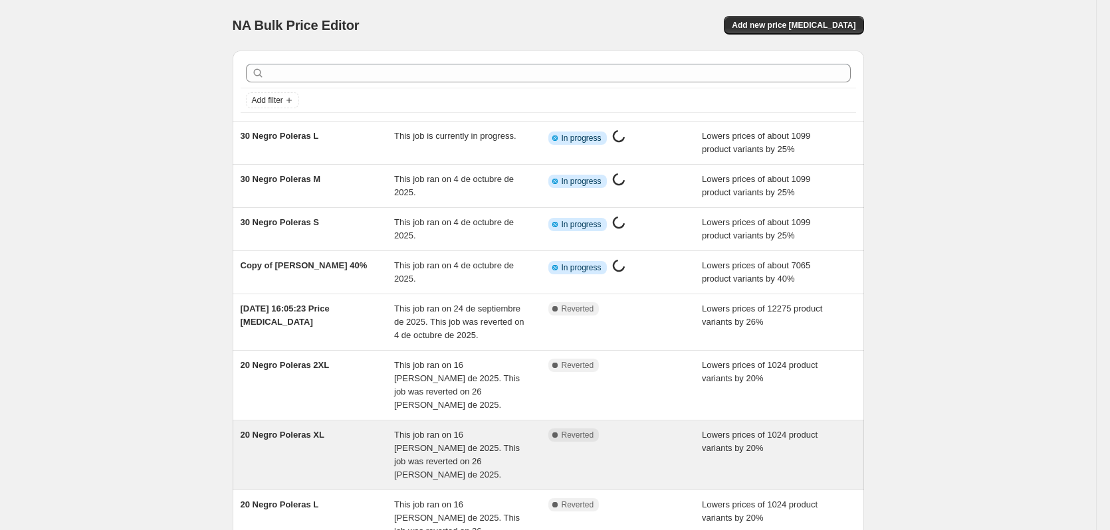
click at [429, 430] on span "This job ran on 16 [PERSON_NAME] de 2025. This job was reverted on 26 [PERSON_N…" at bounding box center [457, 455] width 126 height 50
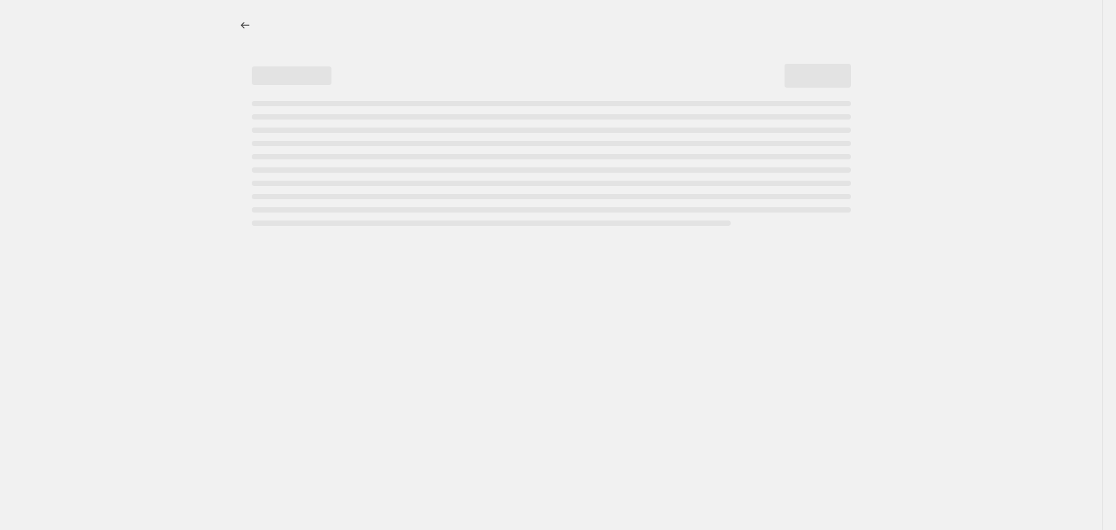
select select "percentage"
select select "collection"
select select "title"
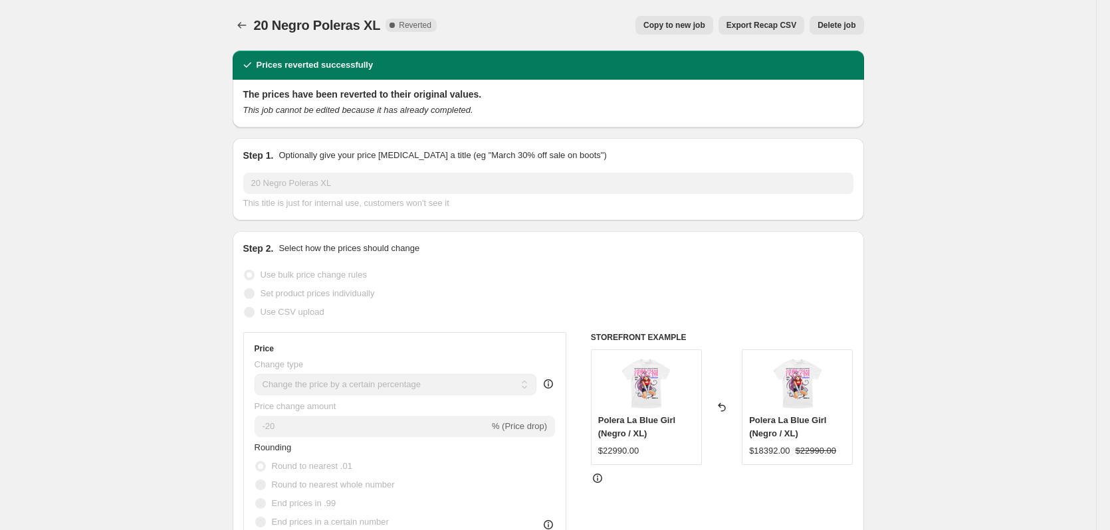
click at [689, 31] on button "Copy to new job" at bounding box center [674, 25] width 78 height 19
select select "percentage"
select select "collection"
select select "title"
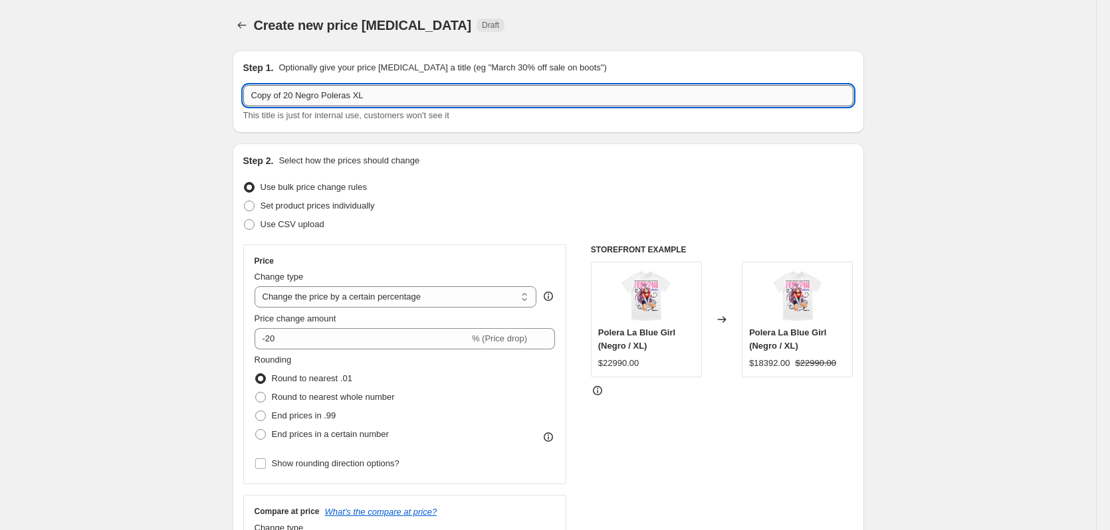
click at [383, 99] on input "Copy of 20 Negro Poleras XL" at bounding box center [548, 95] width 610 height 21
paste input "30 Negro Poleras S"
click at [322, 99] on input "30 Negro Poleras S" at bounding box center [548, 95] width 610 height 21
type input "30 Negro Poleras XL"
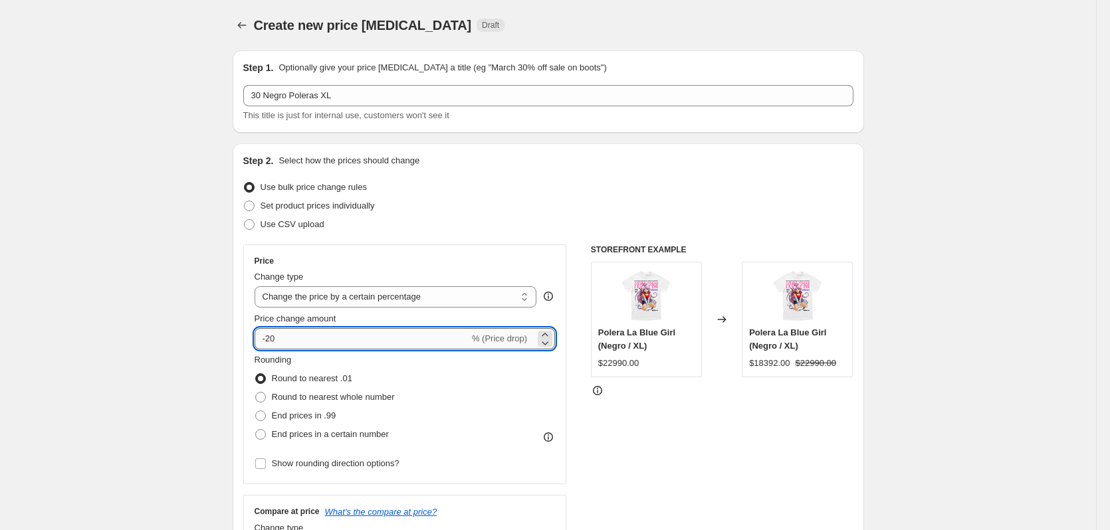
drag, startPoint x: 276, startPoint y: 342, endPoint x: 299, endPoint y: 344, distance: 23.4
click at [299, 344] on input "-20" at bounding box center [362, 338] width 215 height 21
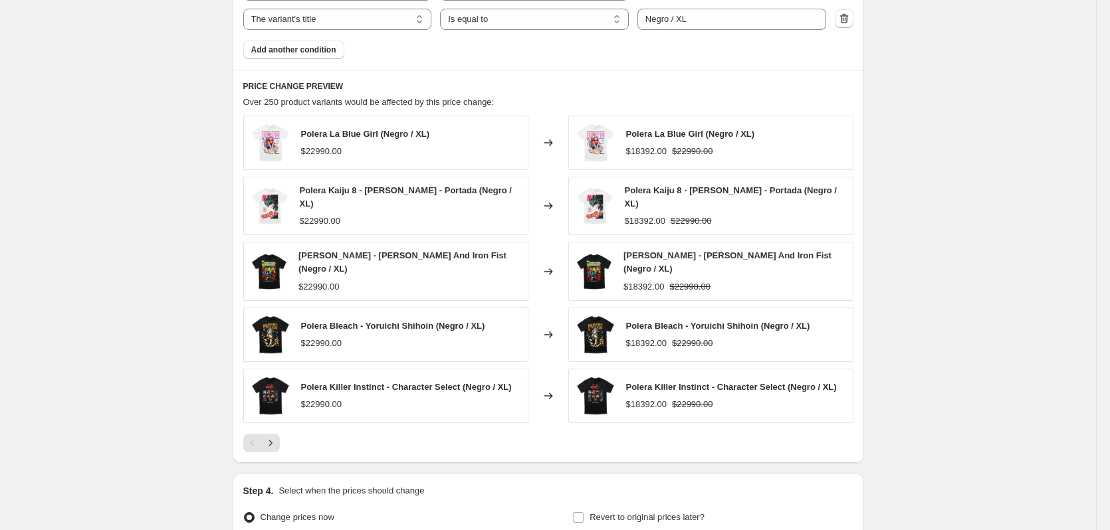
scroll to position [982, 0]
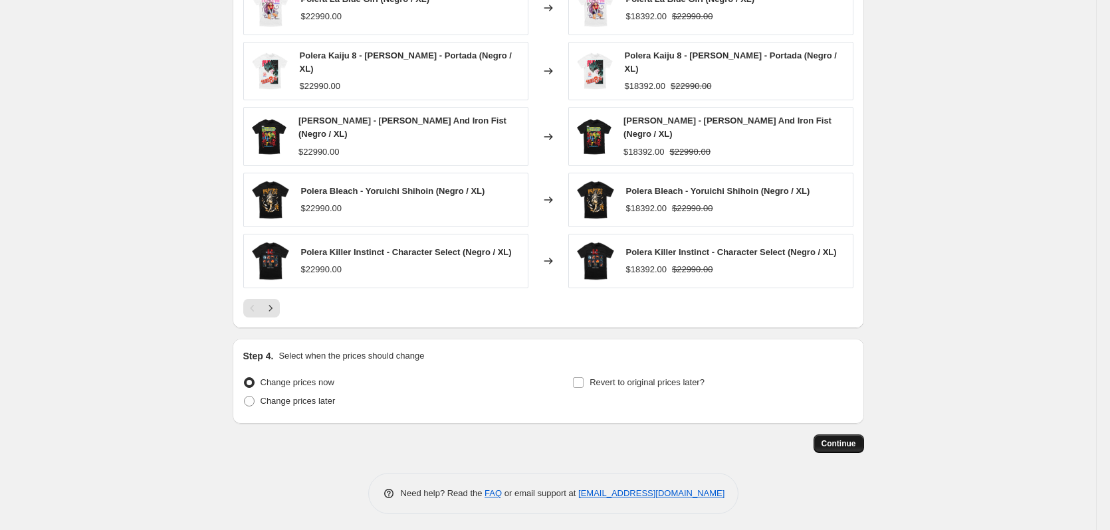
type input "-25"
click at [839, 435] on button "Continue" at bounding box center [838, 444] width 51 height 19
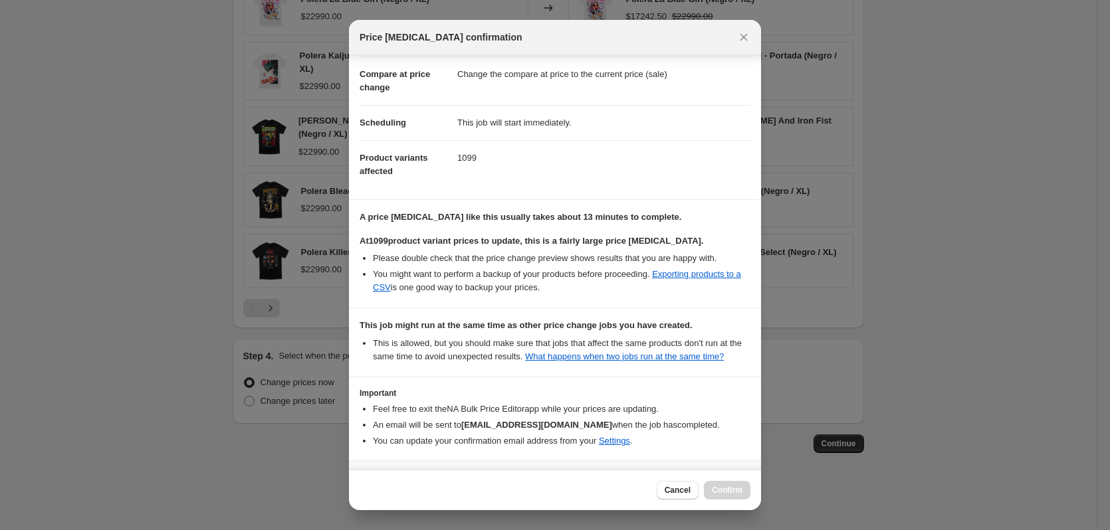
scroll to position [102, 0]
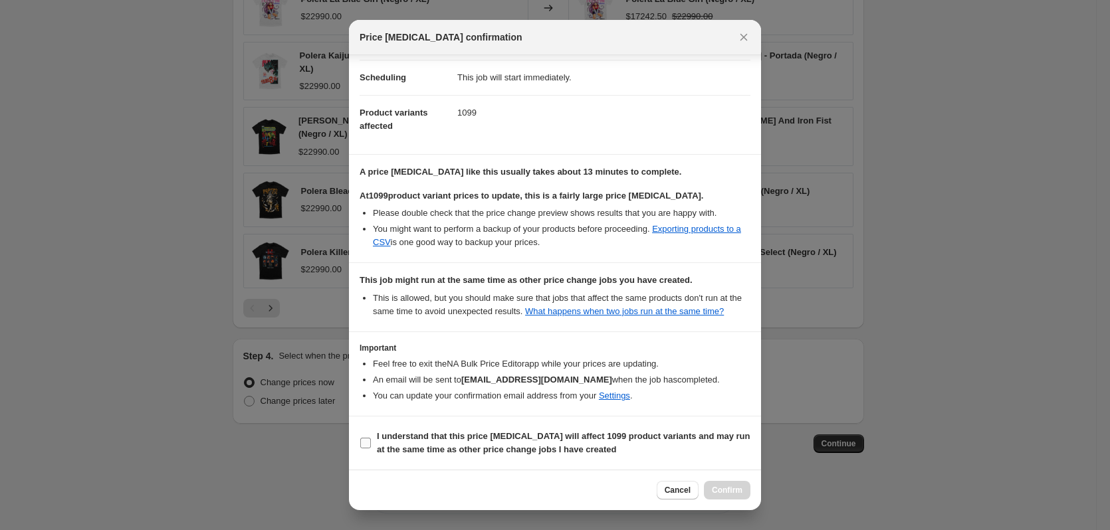
click at [597, 430] on span "I understand that this price change job will affect 1099 product variants and m…" at bounding box center [563, 443] width 373 height 27
click at [371, 438] on input "I understand that this price change job will affect 1099 product variants and m…" at bounding box center [365, 443] width 11 height 11
checkbox input "true"
drag, startPoint x: 706, startPoint y: 476, endPoint x: 716, endPoint y: 480, distance: 10.7
click at [710, 478] on div "Cancel Confirm" at bounding box center [555, 490] width 412 height 41
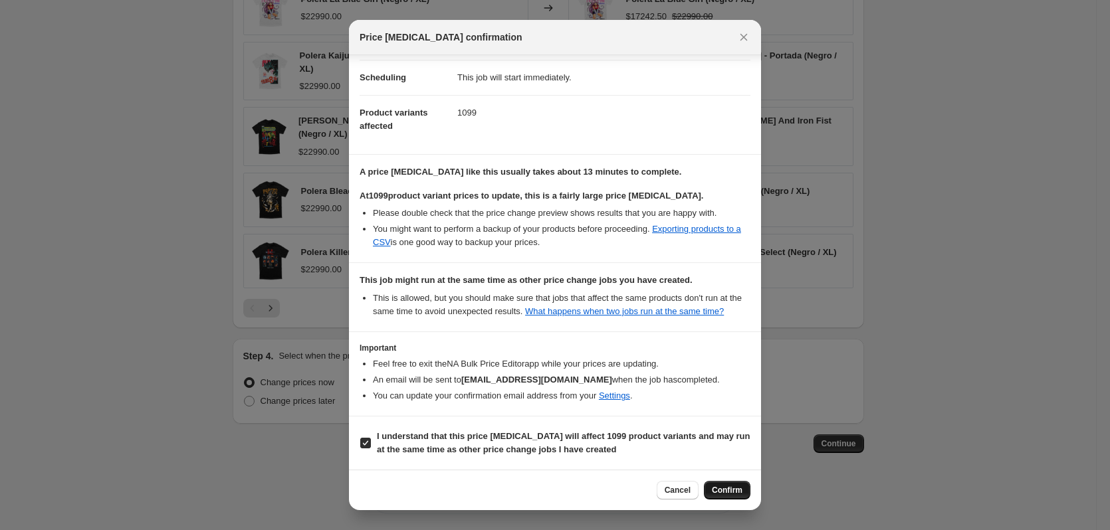
click at [716, 481] on div "Cancel Confirm" at bounding box center [555, 490] width 412 height 41
click at [720, 485] on button "Confirm" at bounding box center [727, 490] width 47 height 19
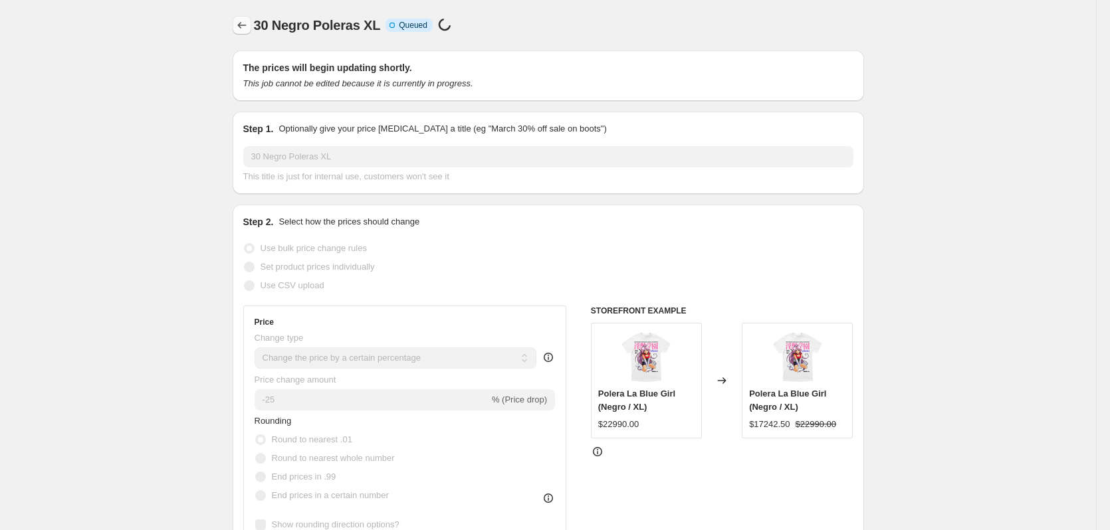
click at [241, 29] on icon "Price change jobs" at bounding box center [241, 25] width 13 height 13
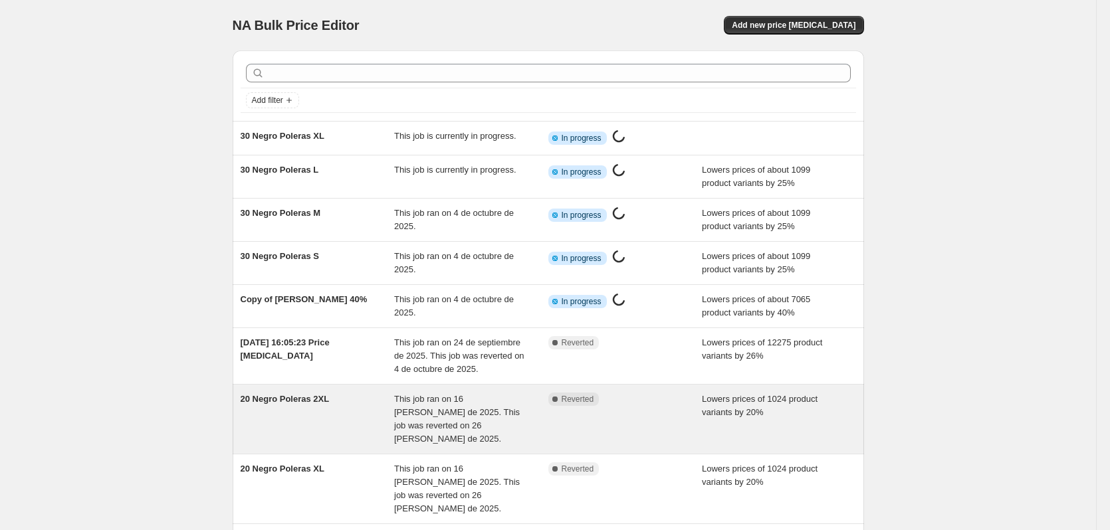
click at [322, 412] on div "20 Negro Poleras 2XL" at bounding box center [318, 419] width 154 height 53
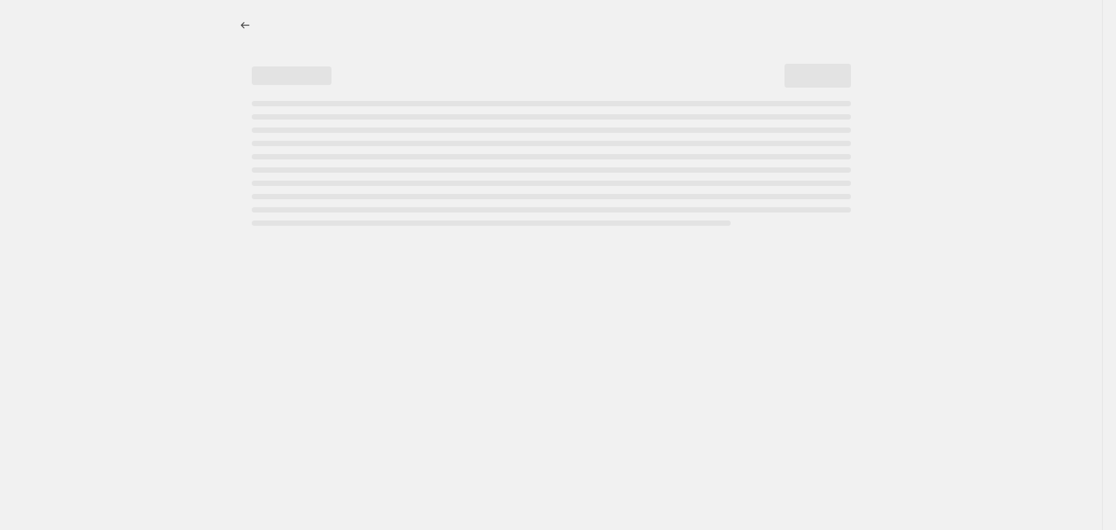
select select "percentage"
select select "collection"
select select "title"
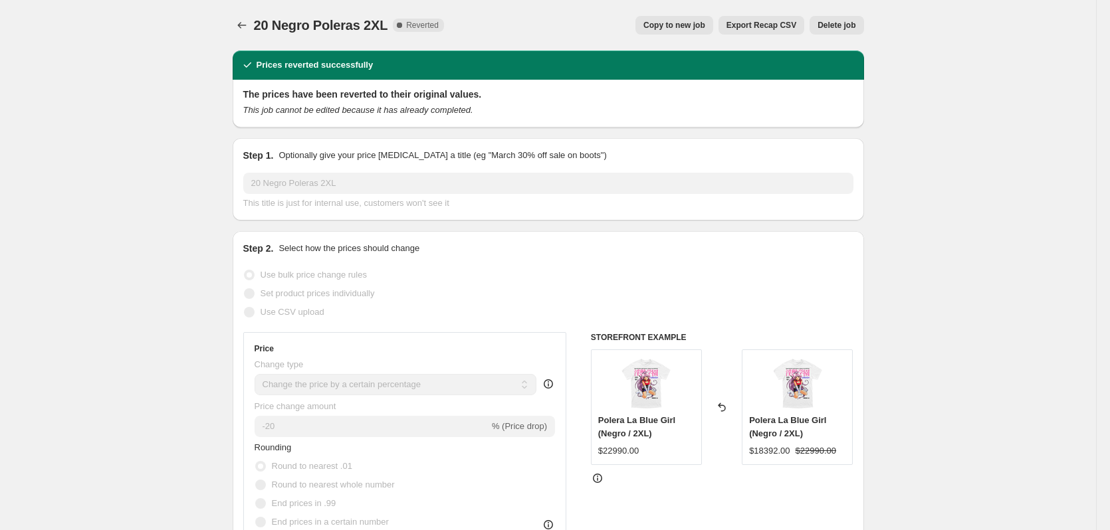
click at [689, 23] on span "Copy to new job" at bounding box center [674, 25] width 62 height 11
select select "percentage"
select select "collection"
select select "title"
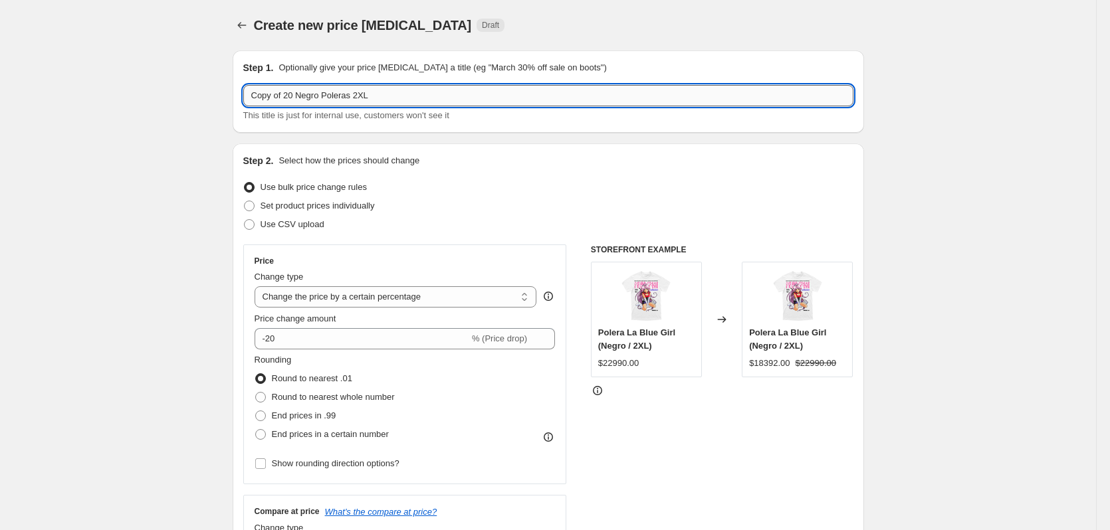
click at [332, 101] on input "Copy of 20 Negro Poleras 2XL" at bounding box center [548, 95] width 610 height 21
paste input "30 Negro Poleras S"
click at [320, 97] on input "30 Negro Poleras S" at bounding box center [548, 95] width 610 height 21
type input "30 Negro Poleras 2XL"
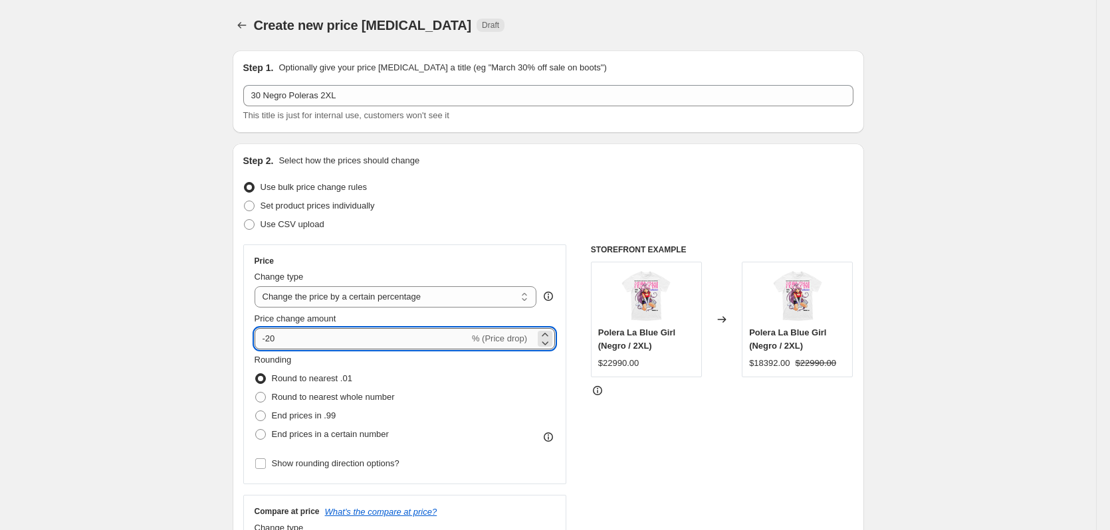
click at [304, 340] on input "-20" at bounding box center [362, 338] width 215 height 21
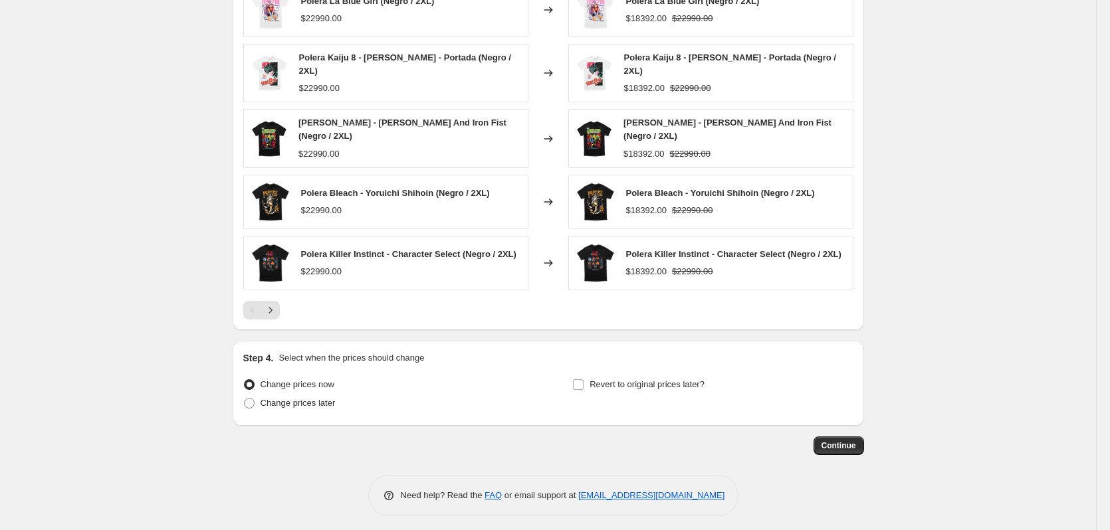
scroll to position [982, 0]
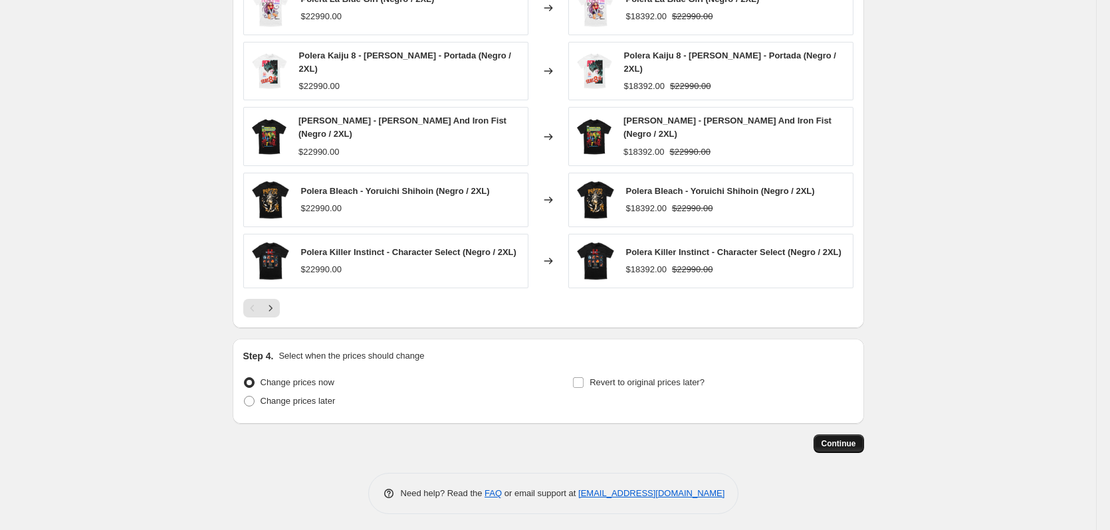
type input "-25"
click at [843, 439] on span "Continue" at bounding box center [838, 444] width 35 height 11
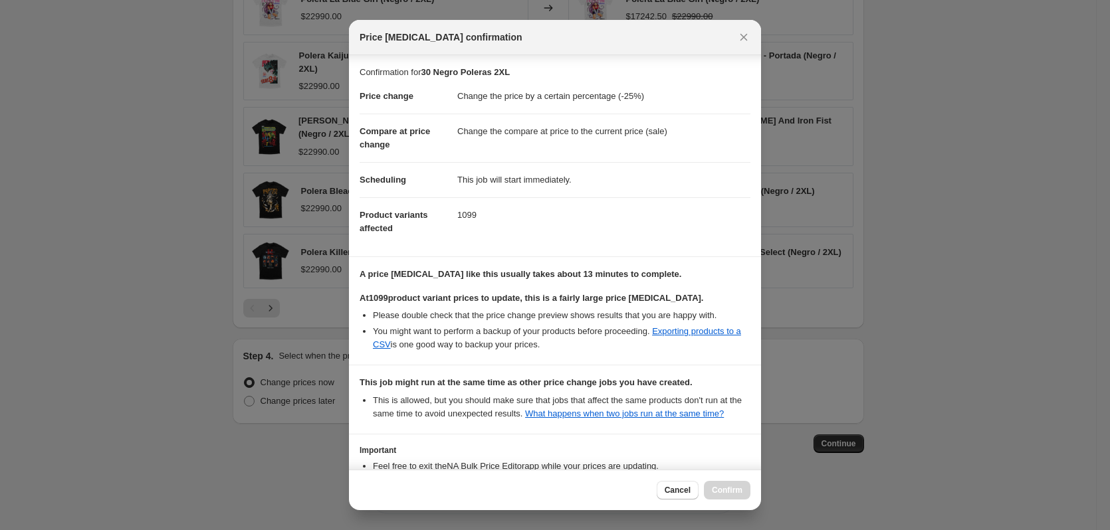
scroll to position [102, 0]
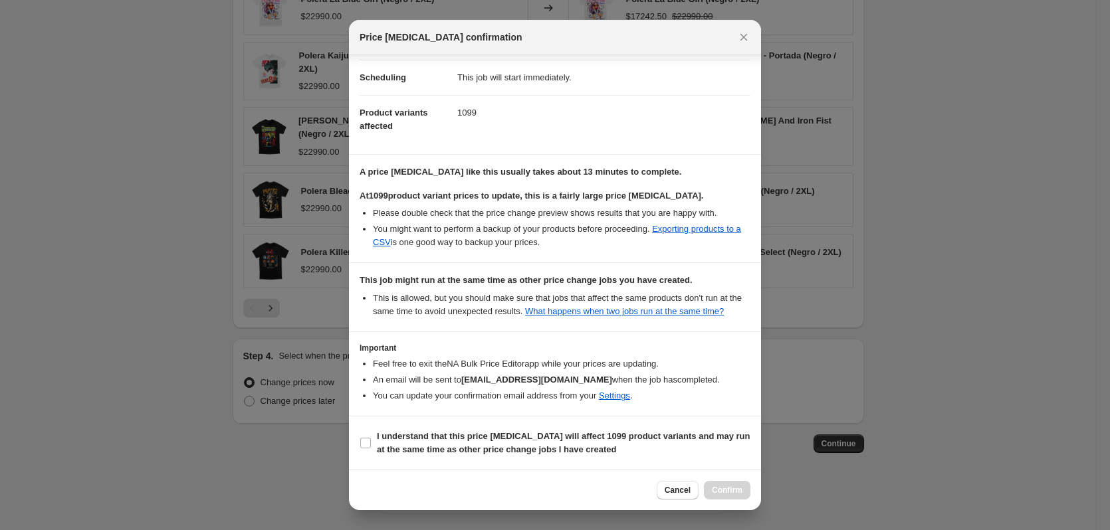
click at [597, 410] on section "Important Feel free to exit the NA Bulk Price Editor app while your prices are …" at bounding box center [555, 374] width 412 height 84
click at [592, 441] on b "I understand that this price change job will affect 1099 product variants and m…" at bounding box center [563, 442] width 373 height 23
click at [371, 441] on input "I understand that this price change job will affect 1099 product variants and m…" at bounding box center [365, 443] width 11 height 11
checkbox input "true"
click at [717, 490] on span "Confirm" at bounding box center [727, 490] width 31 height 11
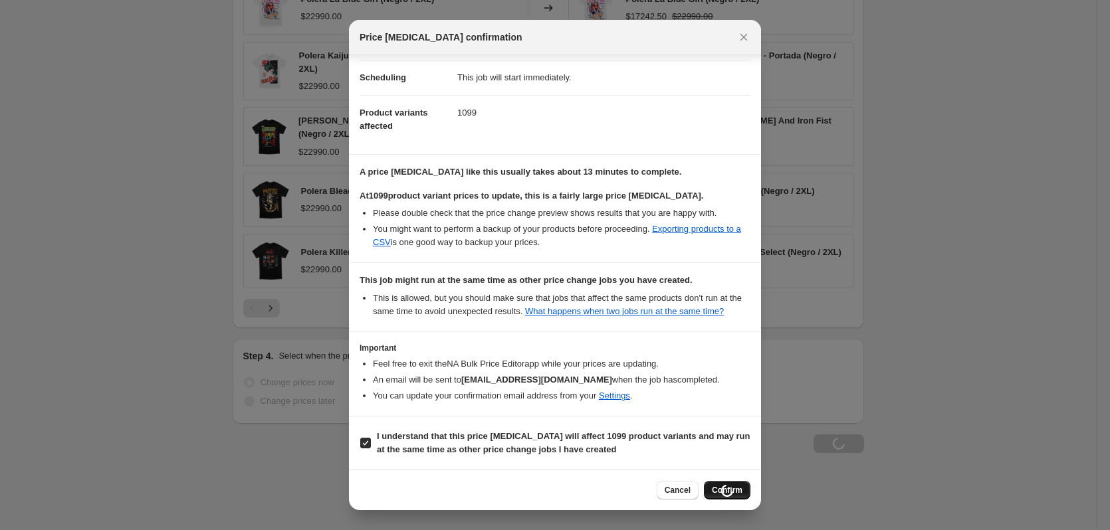
scroll to position [1027, 0]
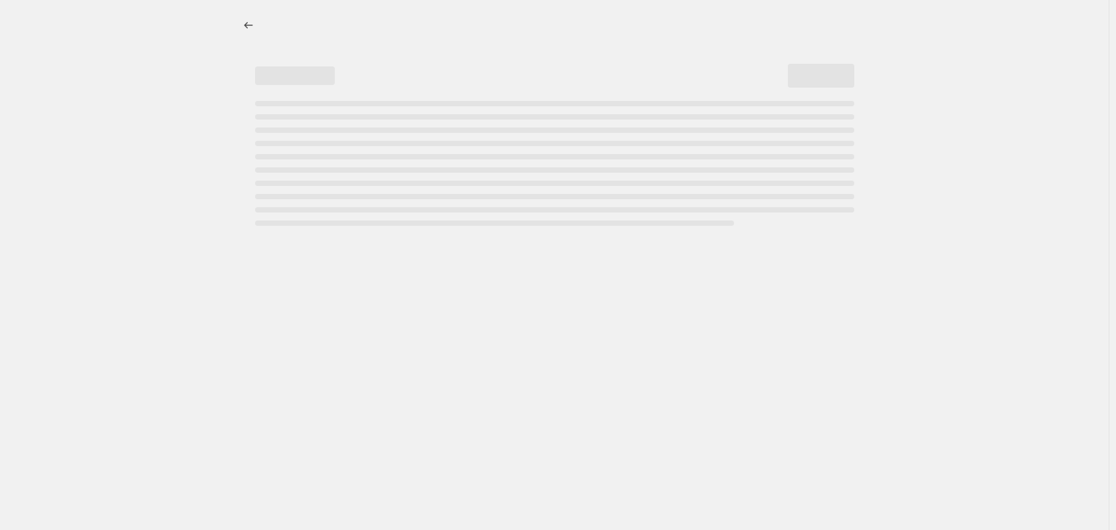
select select "percentage"
select select "collection"
select select "title"
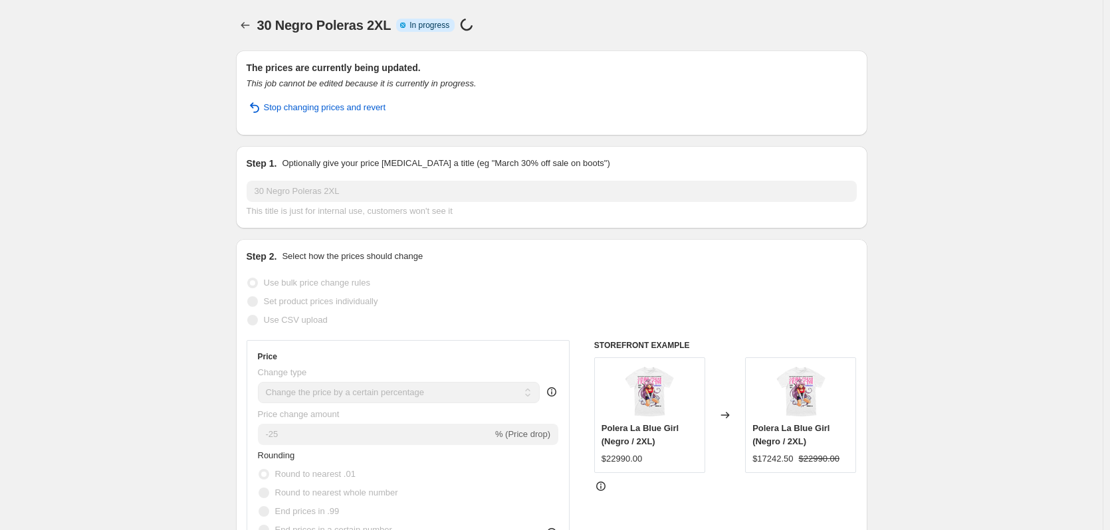
click at [245, 25] on icon "Price change jobs" at bounding box center [245, 25] width 9 height 7
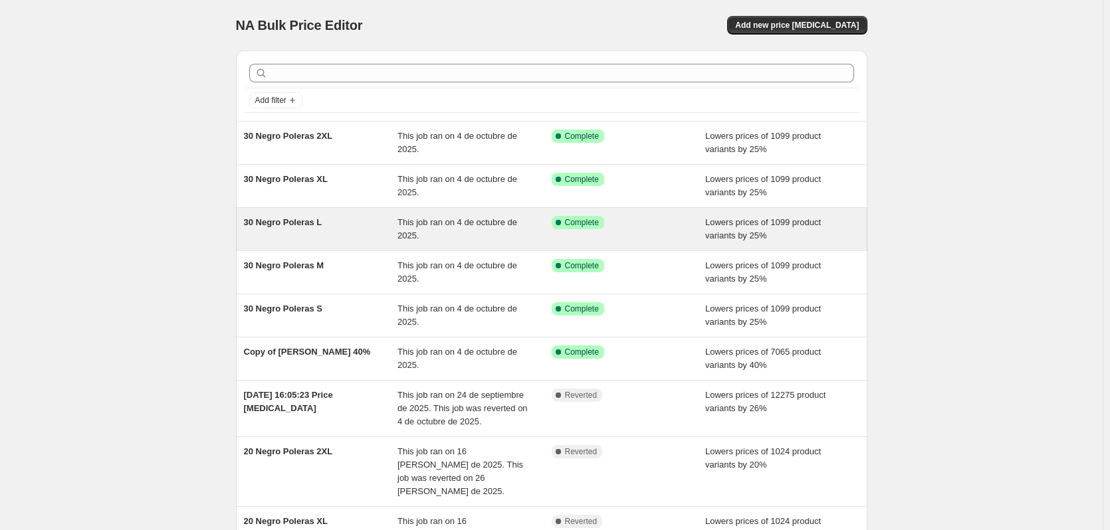
scroll to position [66, 0]
